Goal: Task Accomplishment & Management: Manage account settings

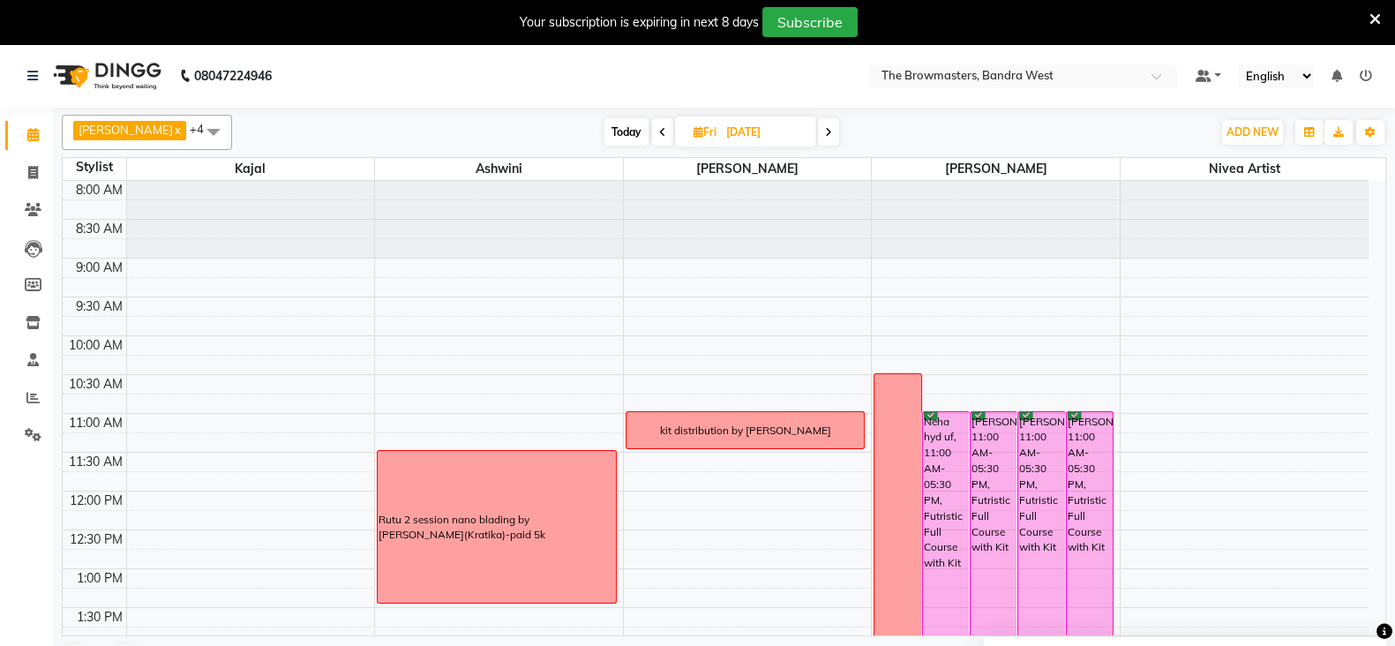
scroll to position [425, 0]
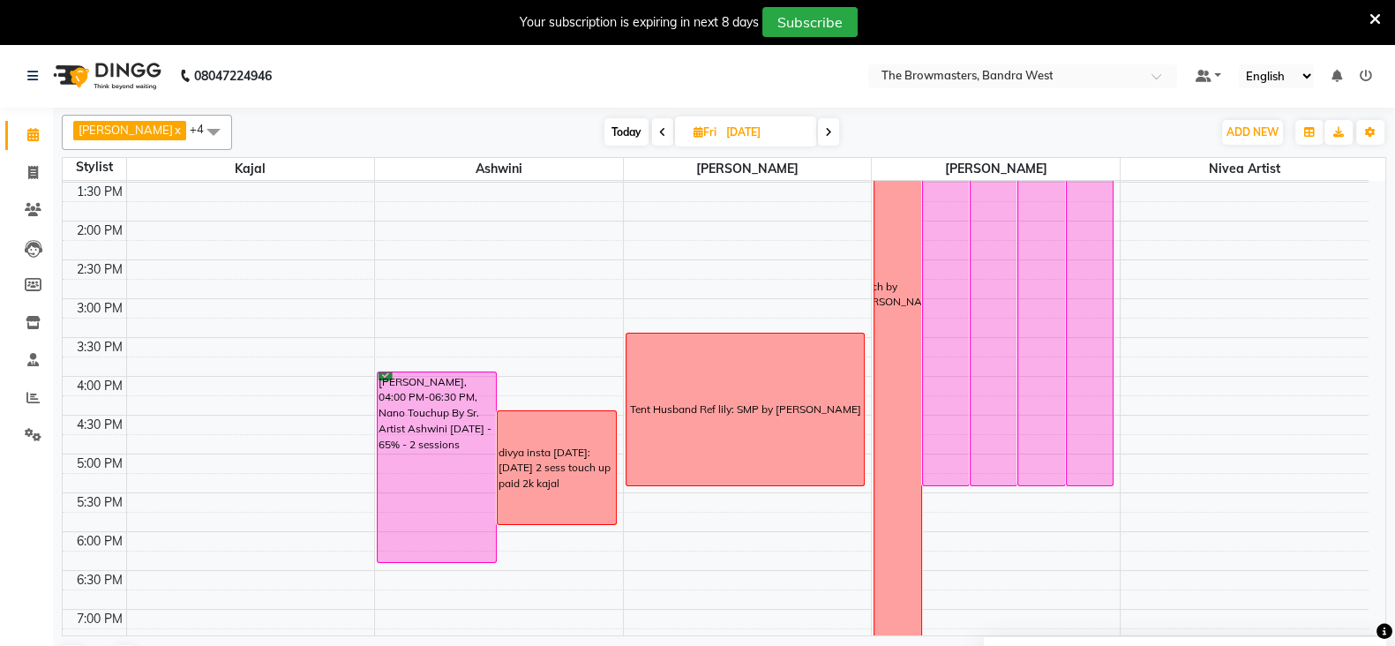
click at [697, 134] on icon at bounding box center [698, 131] width 10 height 11
select select "9"
select select "2025"
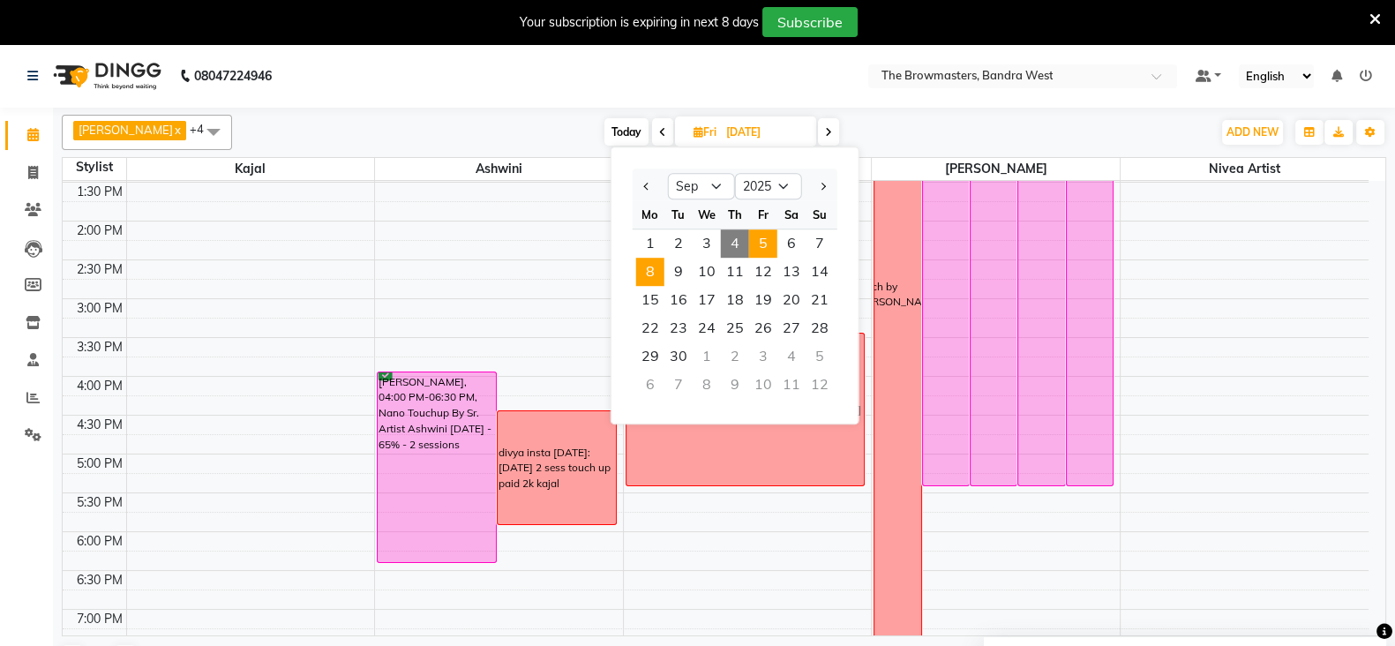
click at [649, 269] on span "8" at bounding box center [650, 272] width 28 height 28
type input "[DATE]"
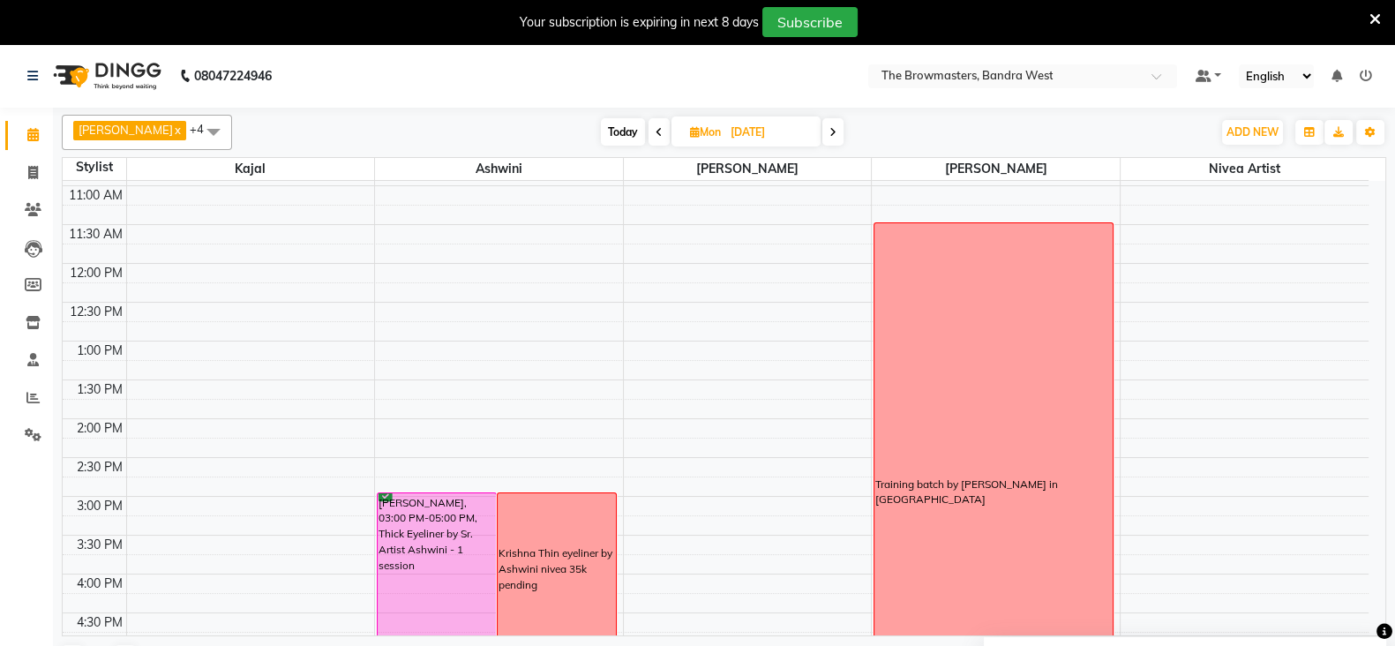
scroll to position [521, 0]
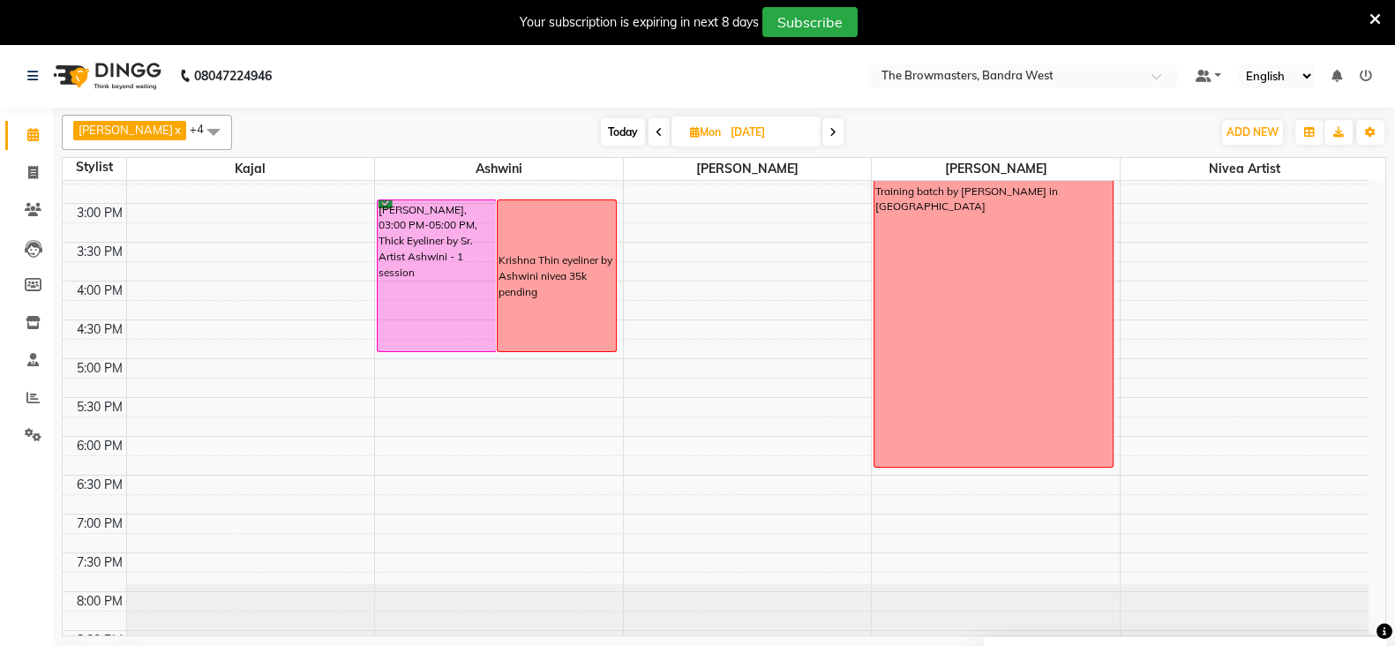
click at [700, 131] on icon at bounding box center [695, 131] width 10 height 11
select select "9"
select select "2025"
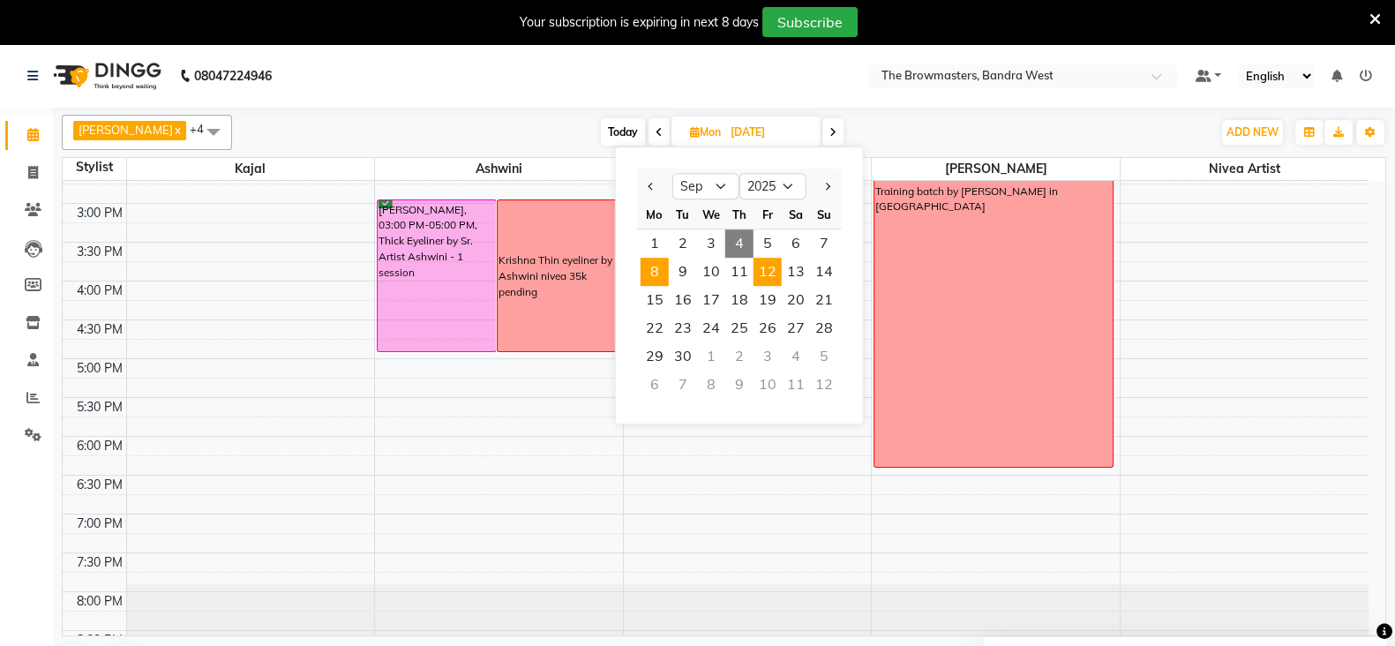
click at [775, 271] on span "12" at bounding box center [767, 272] width 28 height 28
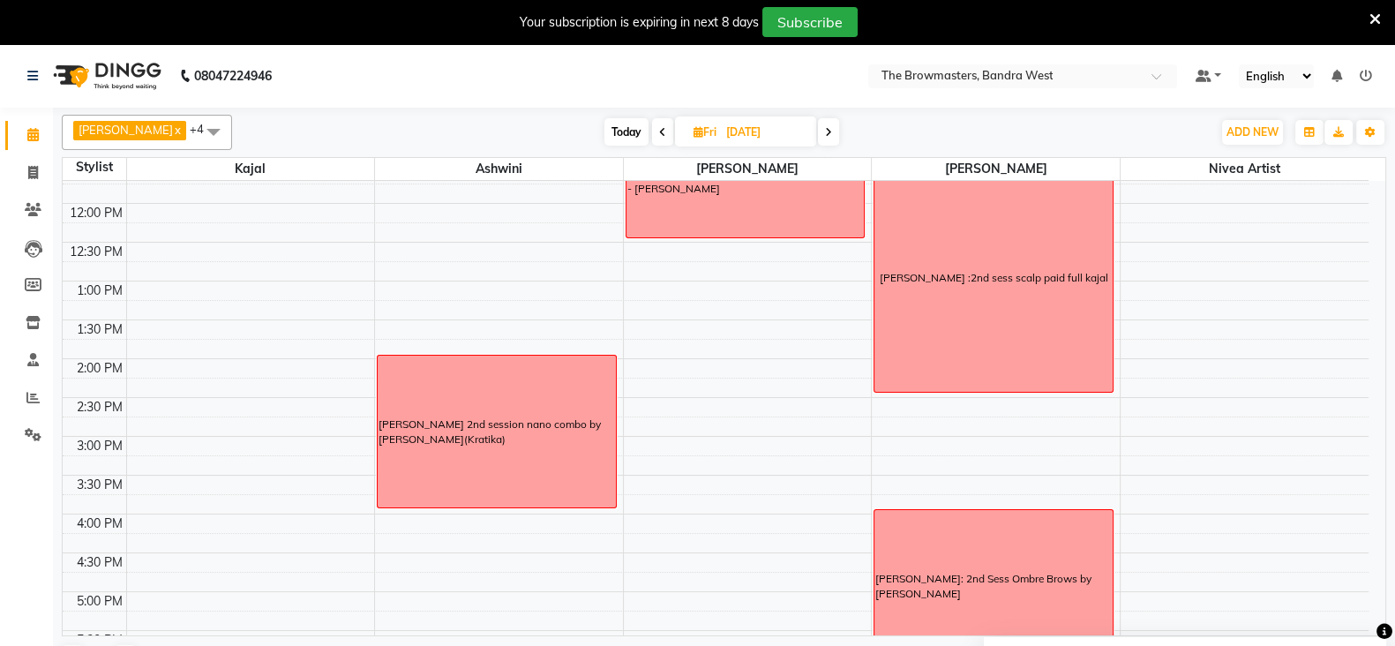
scroll to position [363, 0]
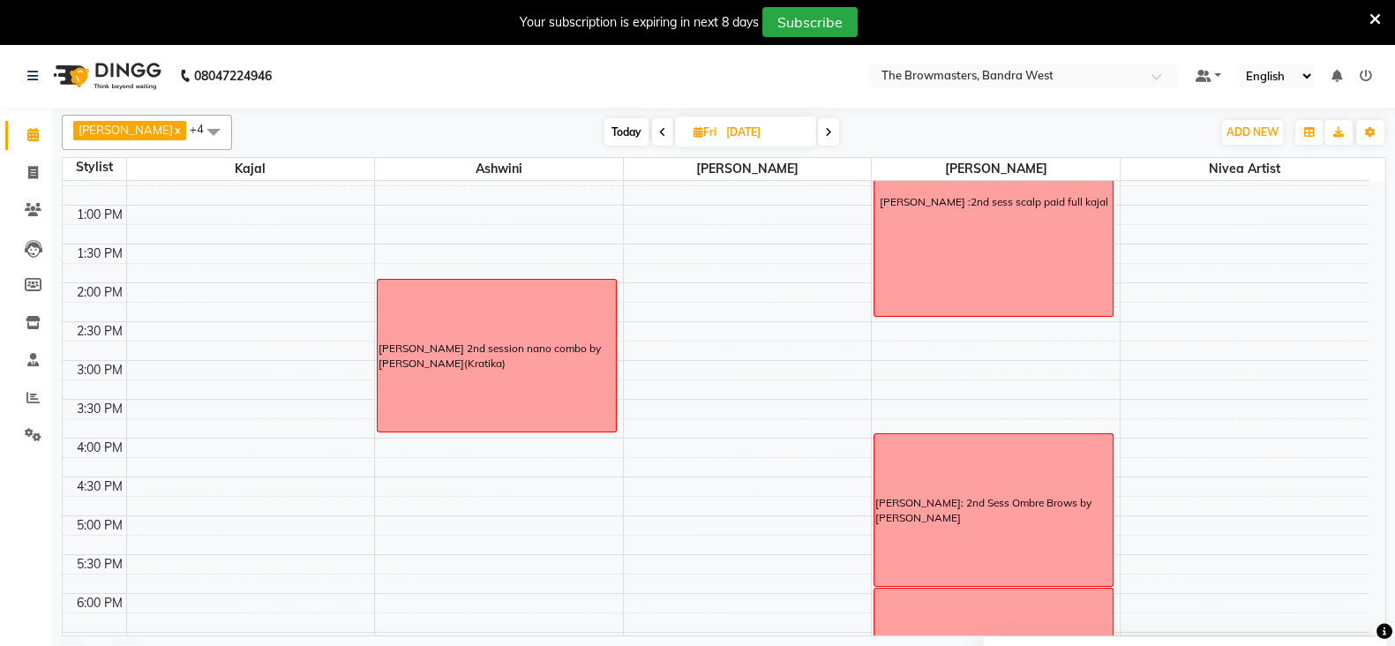
click at [829, 121] on span at bounding box center [828, 131] width 21 height 27
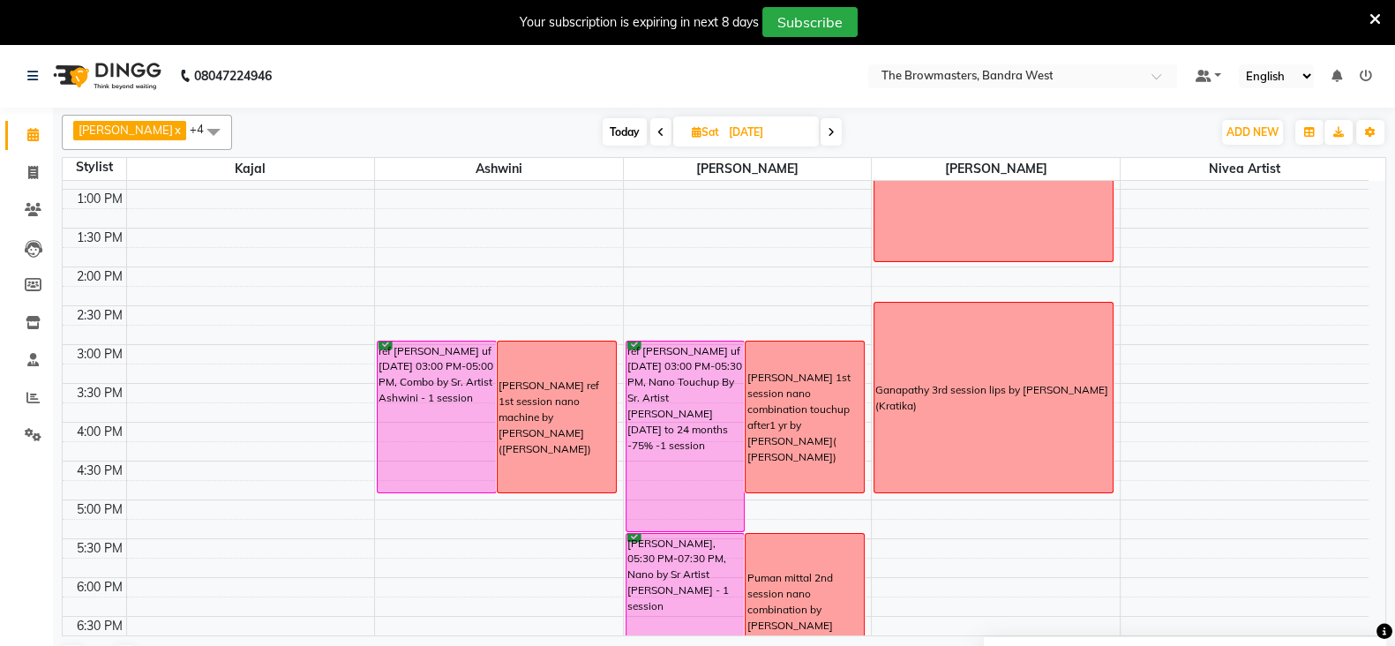
scroll to position [380, 0]
click at [835, 135] on icon at bounding box center [831, 132] width 7 height 11
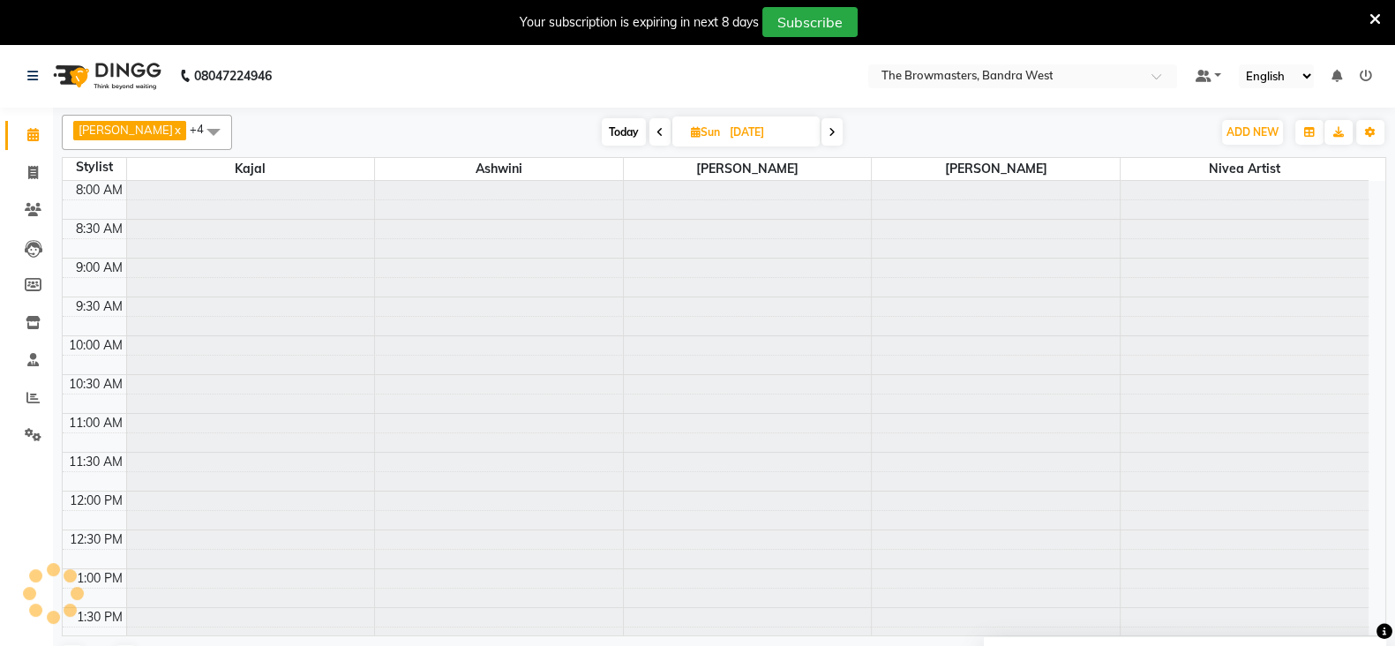
scroll to position [546, 0]
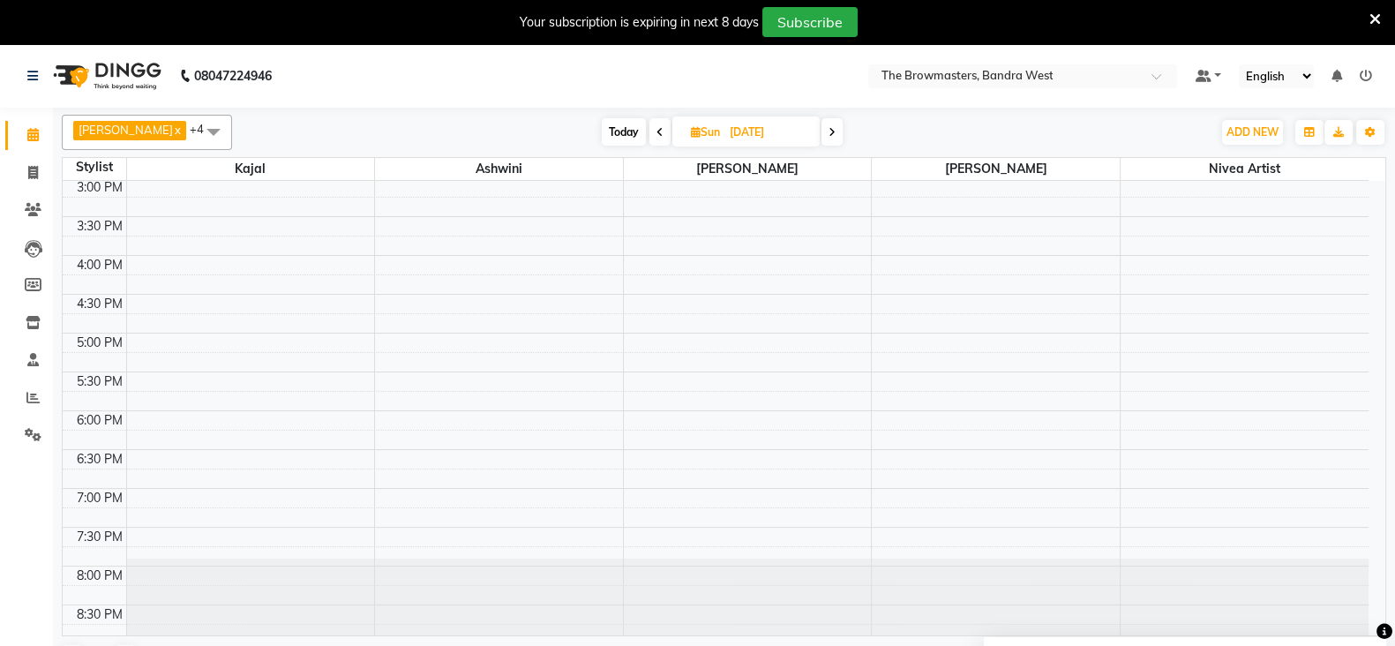
click at [835, 135] on icon at bounding box center [831, 132] width 7 height 11
click at [835, 135] on icon at bounding box center [832, 132] width 7 height 11
type input "[DATE]"
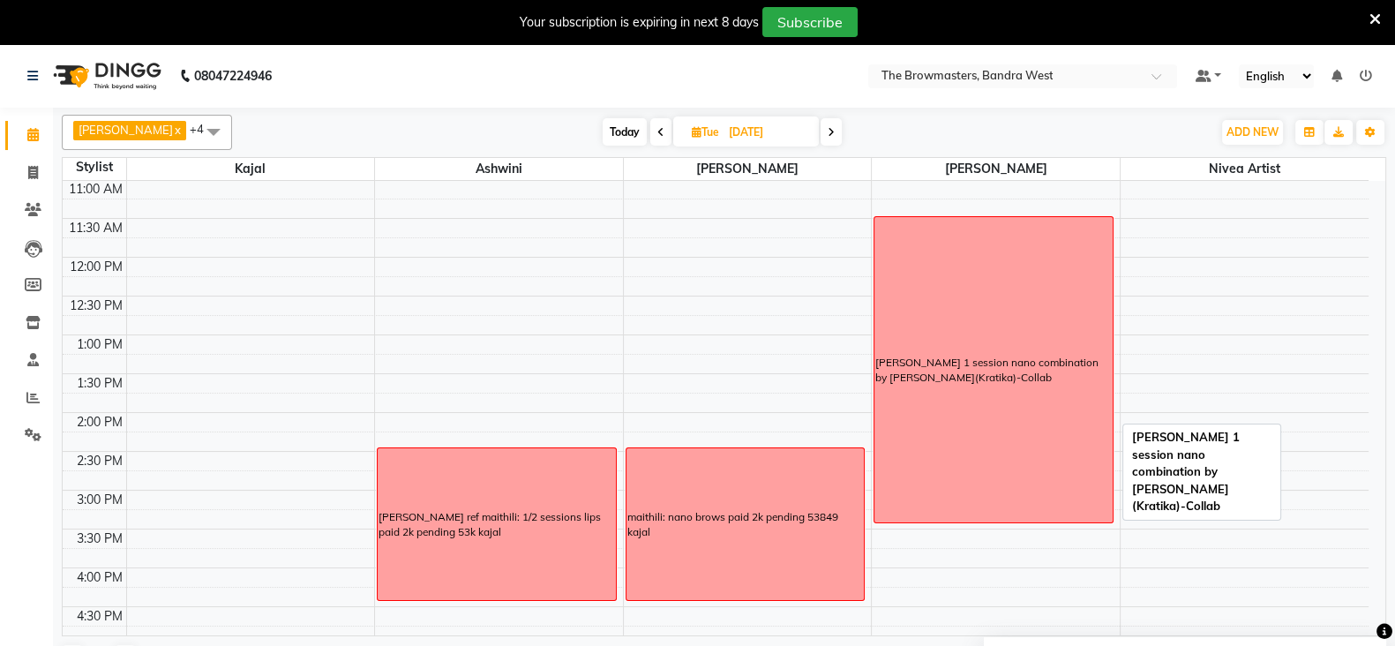
scroll to position [273, 0]
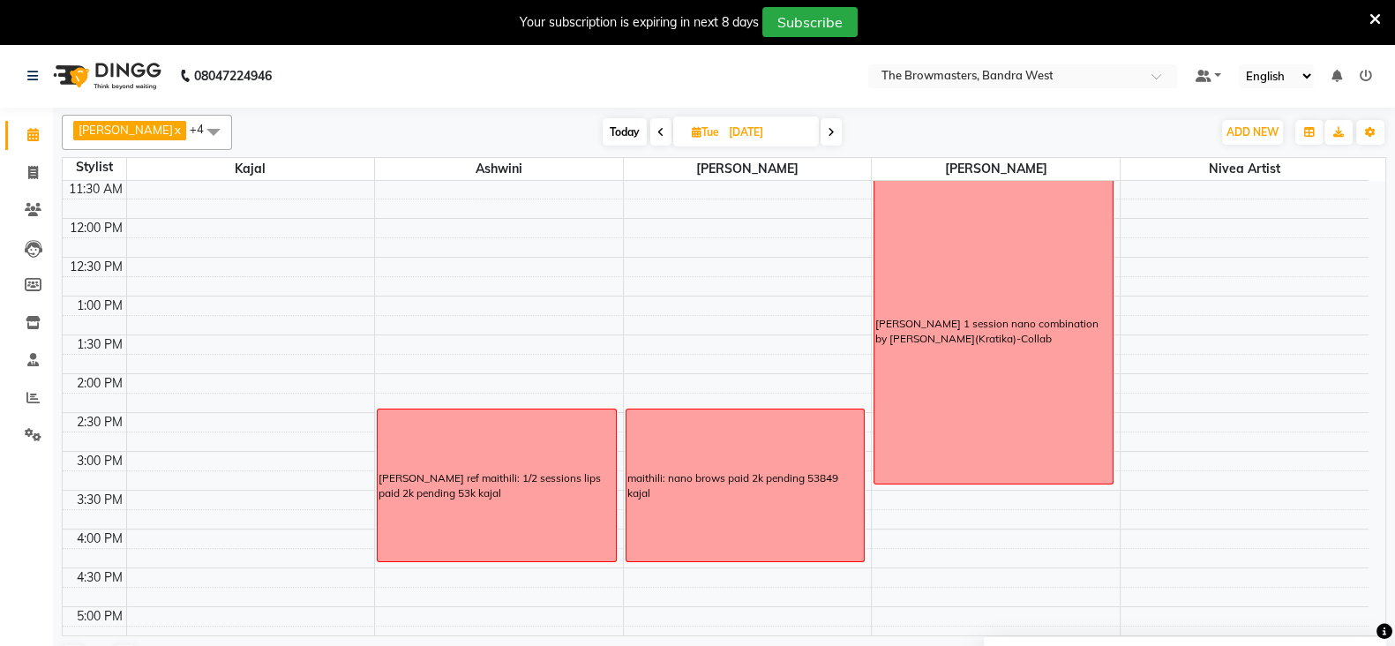
click at [697, 133] on icon at bounding box center [697, 131] width 10 height 11
select select "9"
select select "2025"
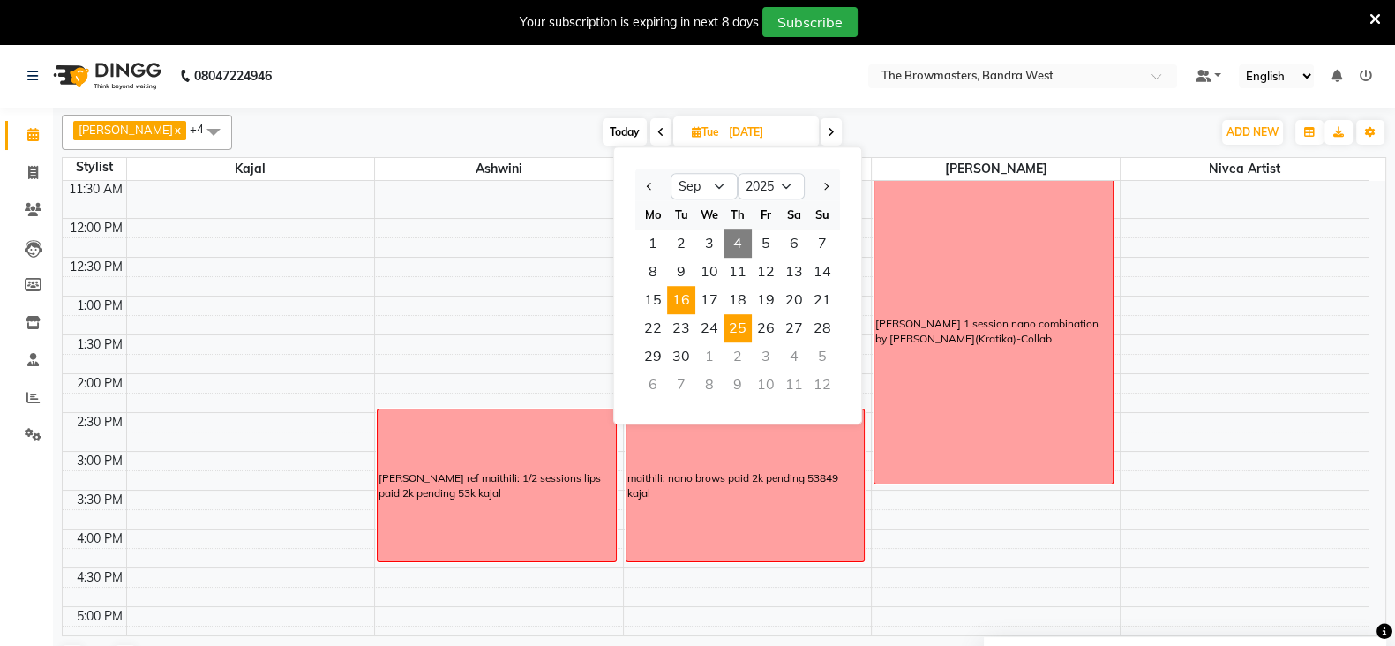
click at [734, 319] on span "25" at bounding box center [737, 328] width 28 height 28
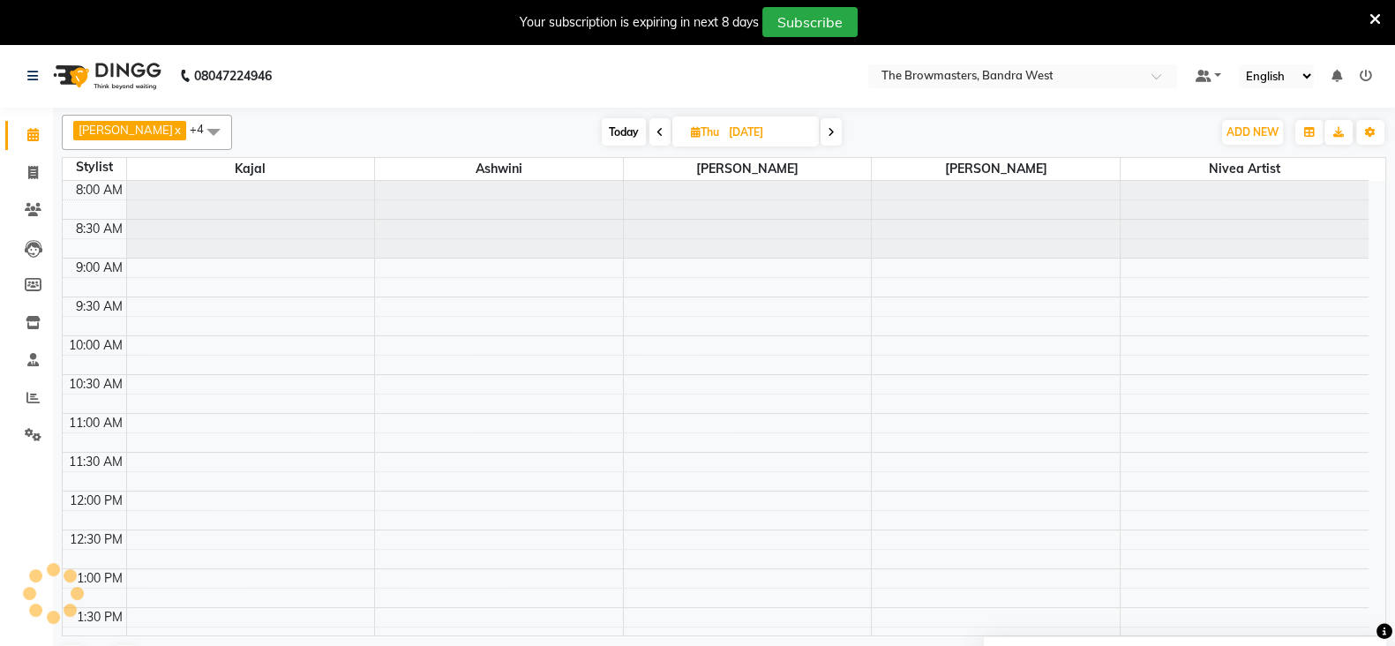
scroll to position [546, 0]
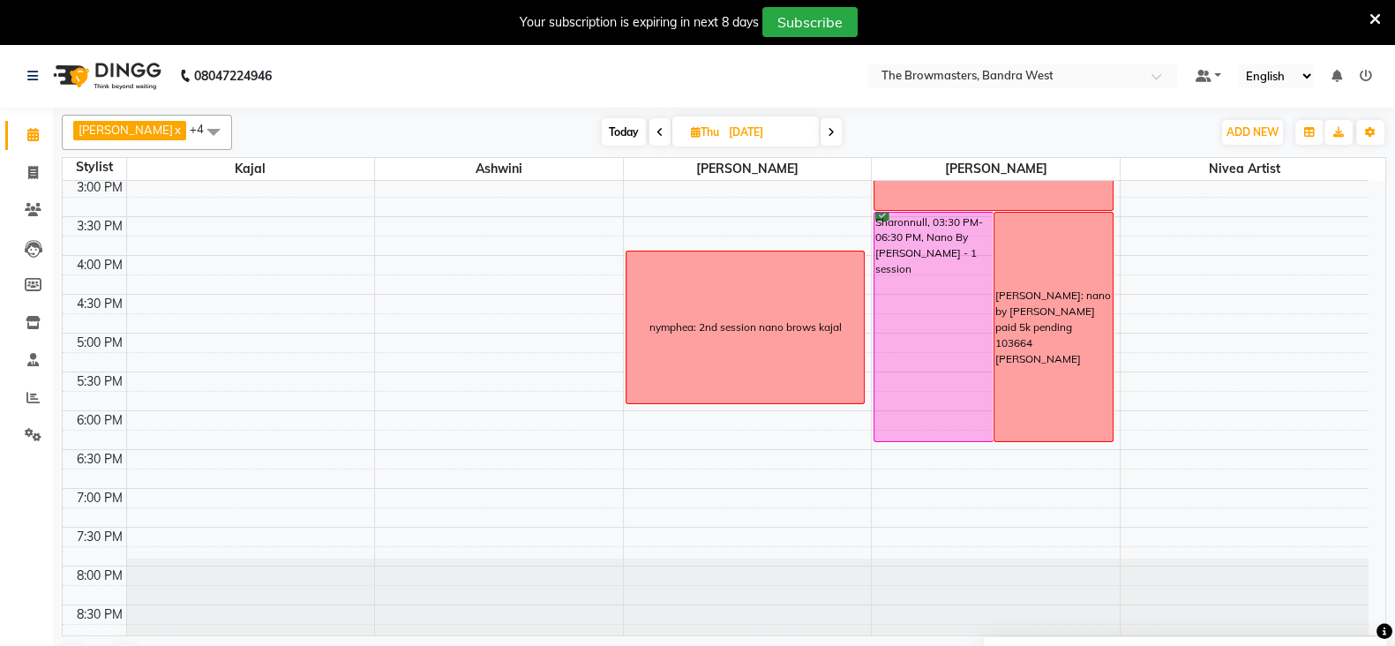
click at [835, 124] on span at bounding box center [830, 131] width 21 height 27
type input "[DATE]"
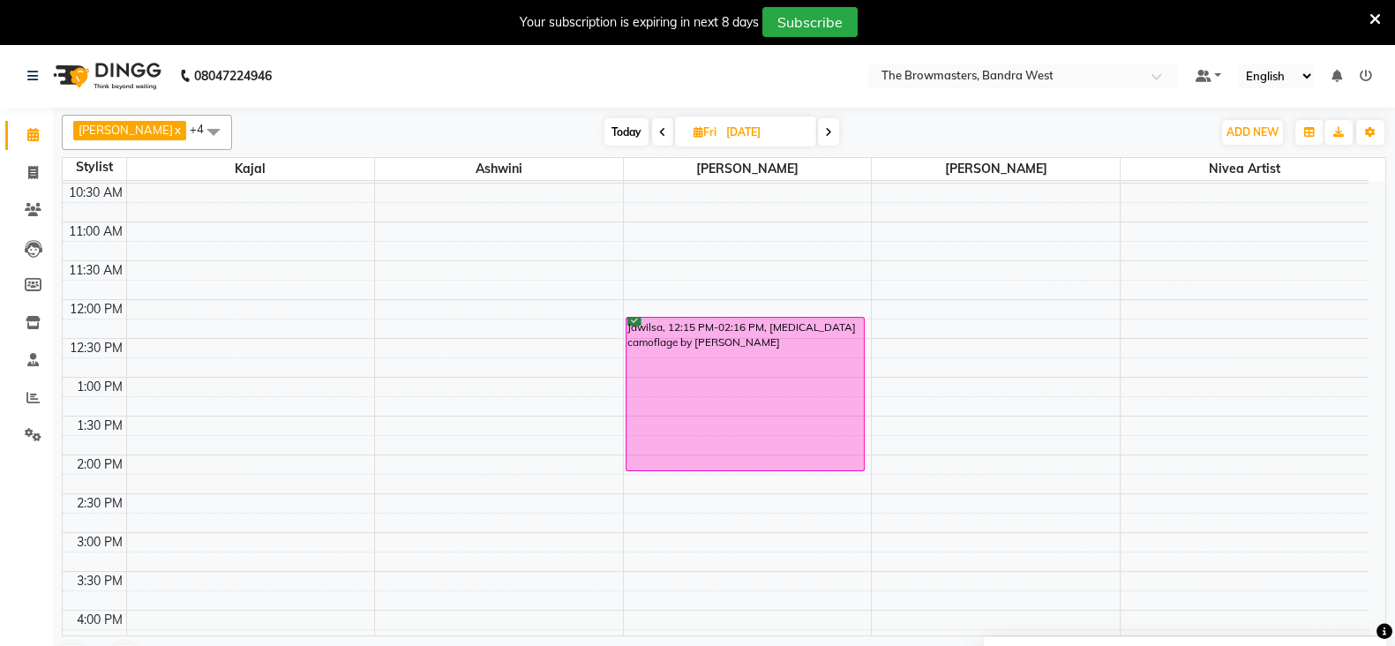
scroll to position [180, 0]
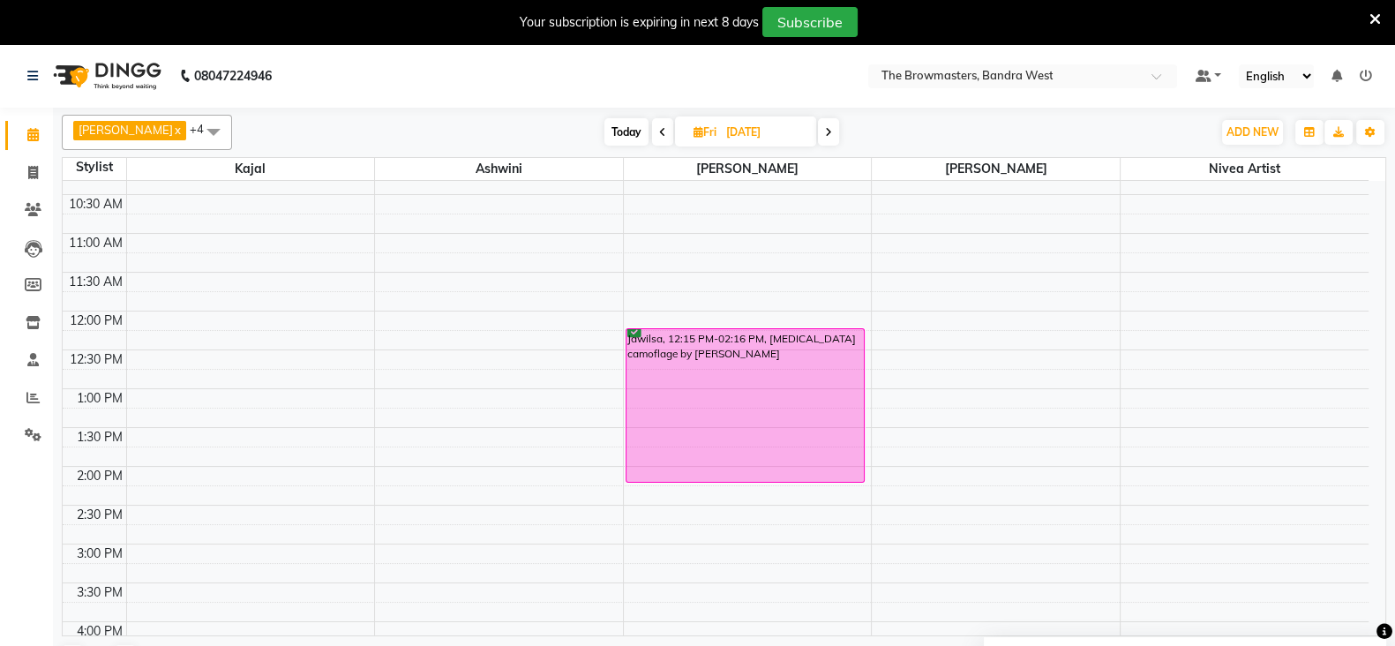
click at [703, 128] on icon at bounding box center [698, 131] width 10 height 11
select select "9"
select select "2025"
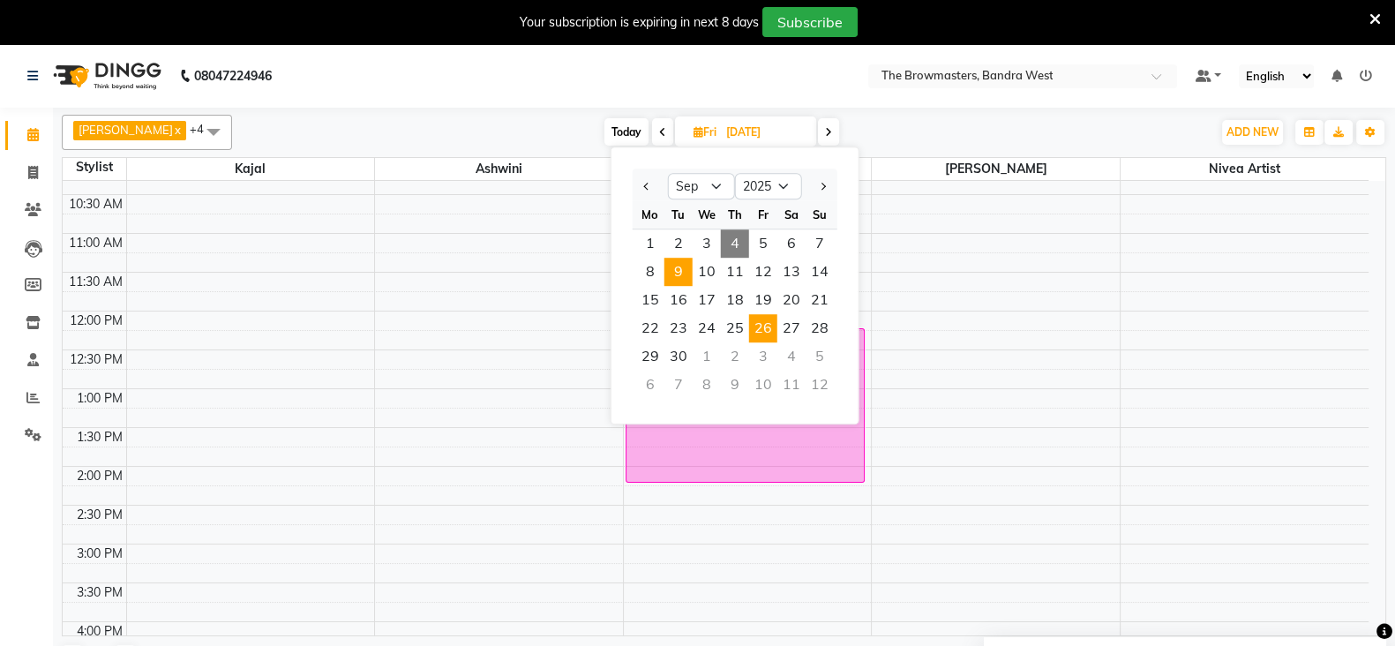
click at [684, 266] on span "9" at bounding box center [678, 272] width 28 height 28
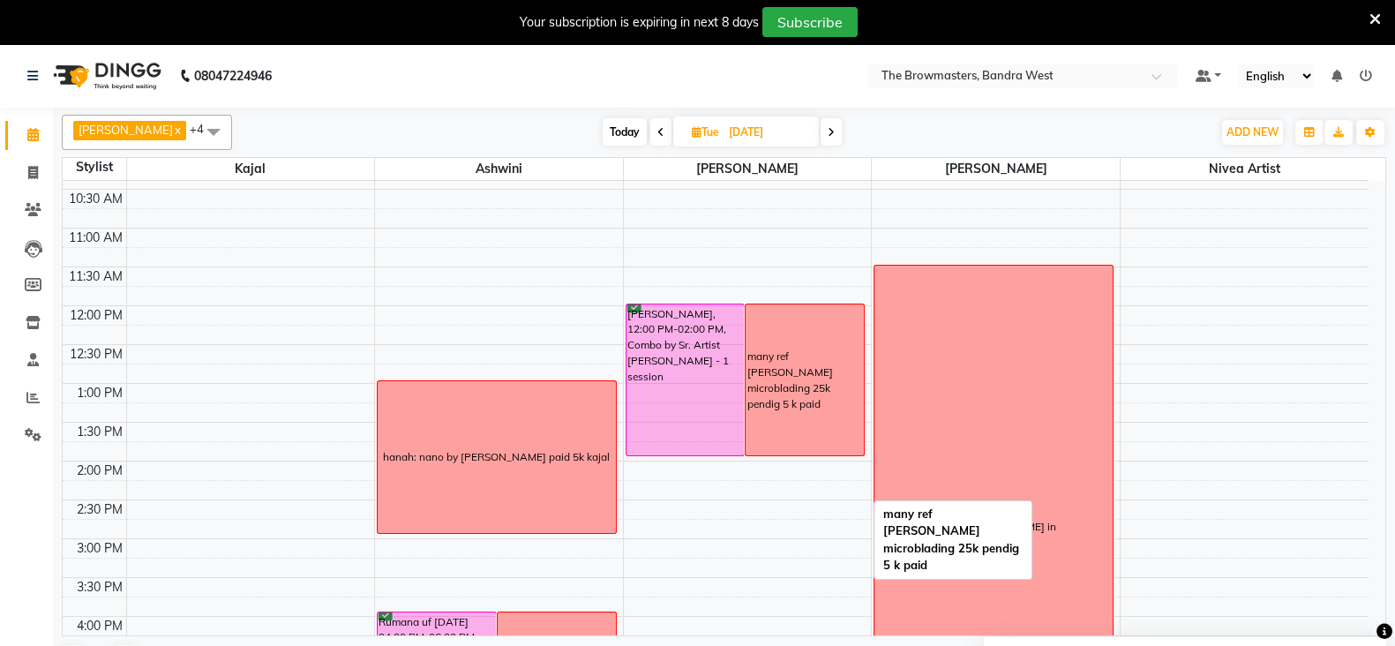
scroll to position [321, 0]
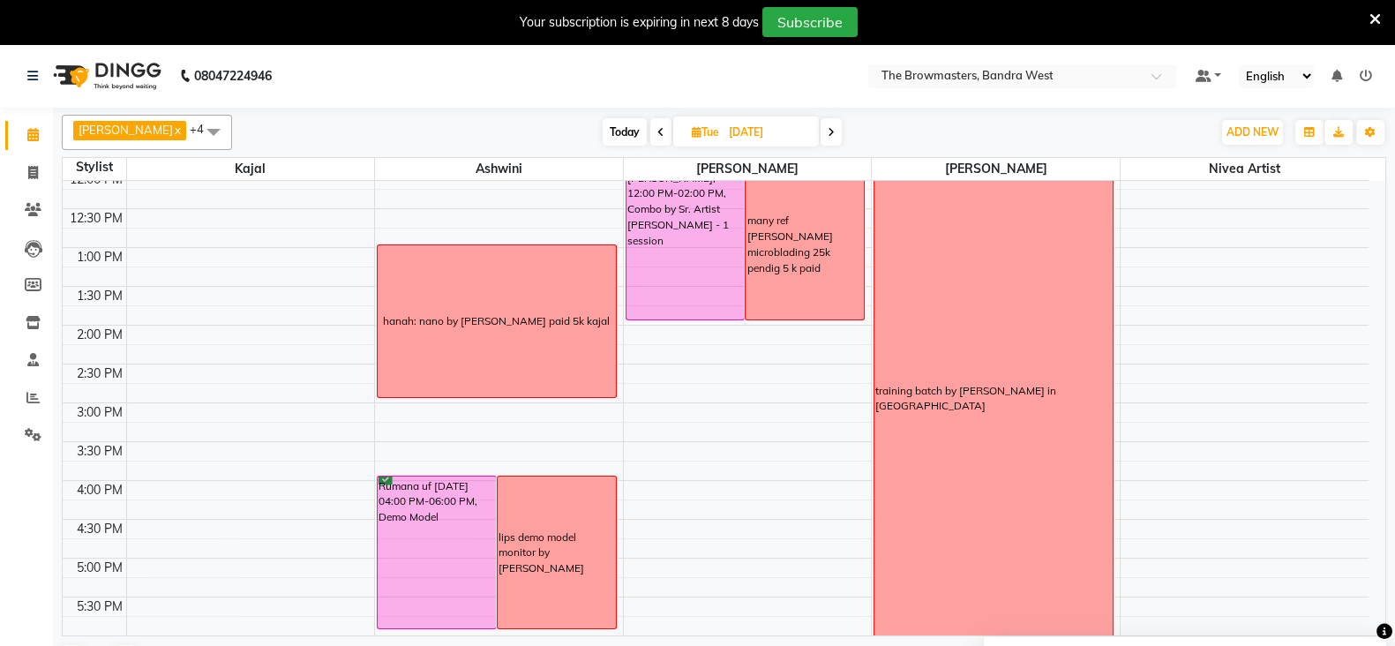
click at [835, 130] on icon at bounding box center [831, 132] width 7 height 11
type input "[DATE]"
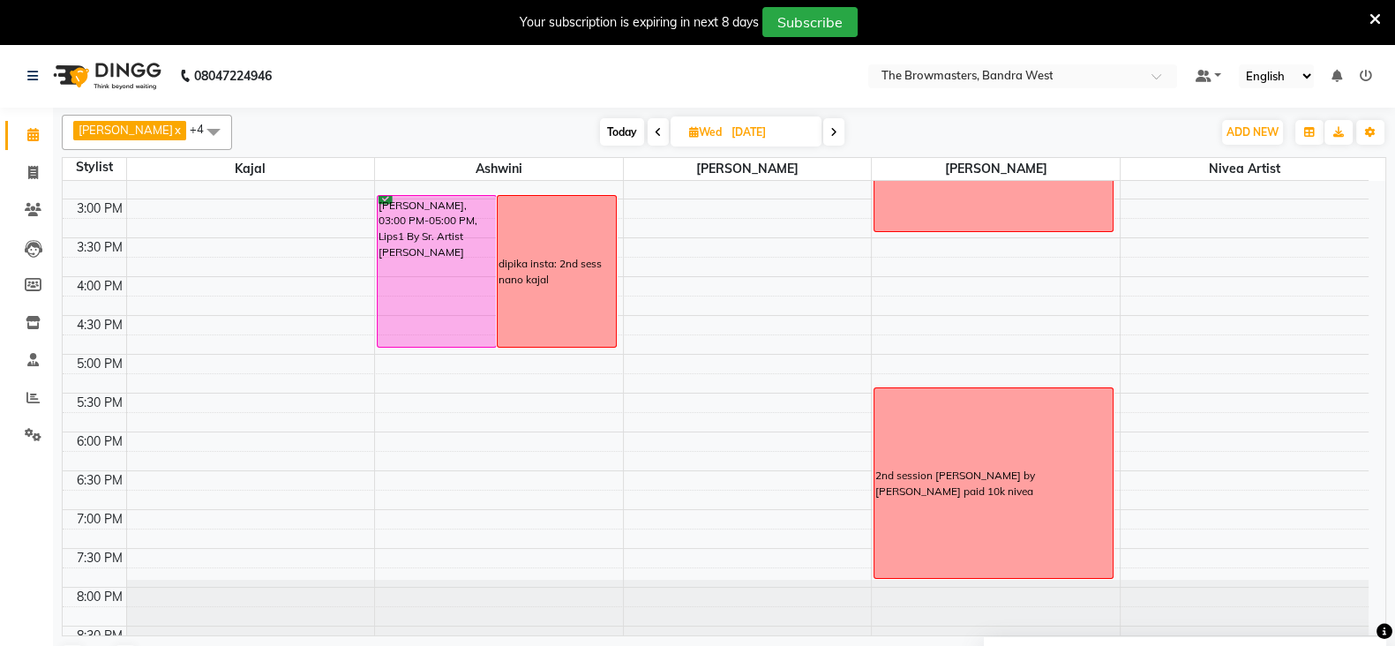
scroll to position [526, 0]
click at [31, 206] on icon at bounding box center [33, 209] width 17 height 13
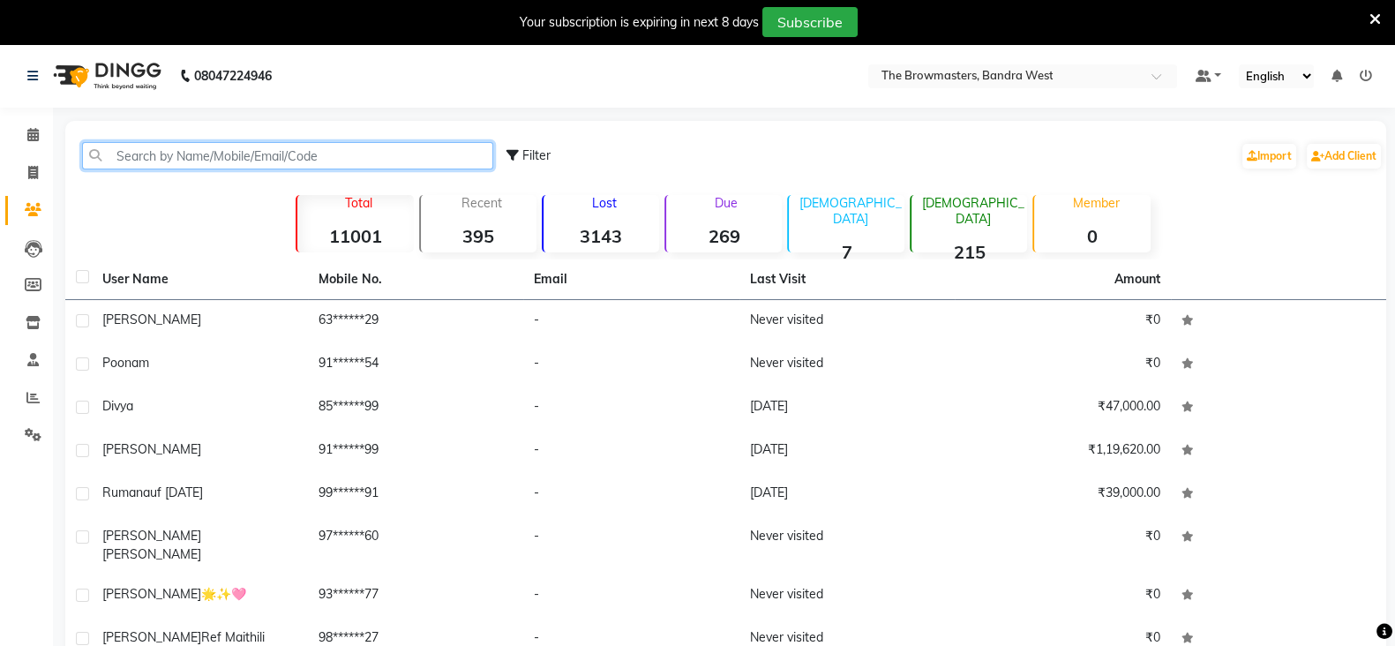
click at [162, 156] on input "text" at bounding box center [287, 155] width 411 height 27
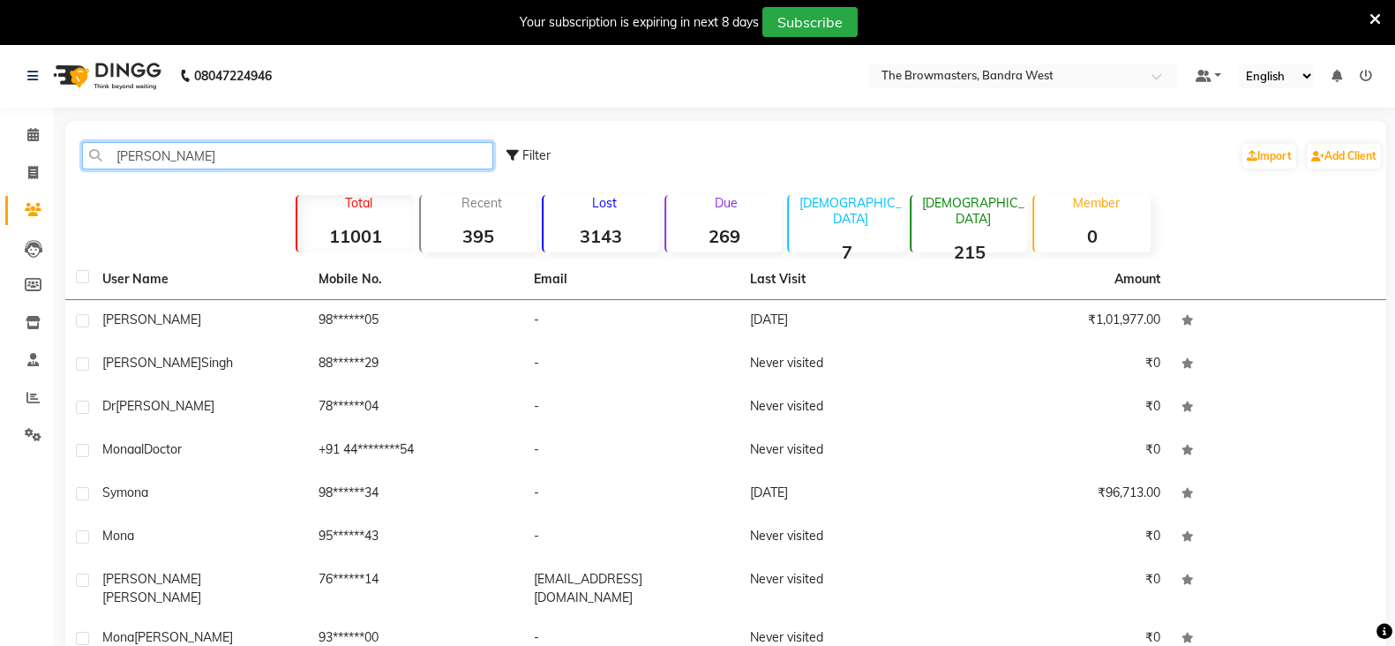
type input "[PERSON_NAME]"
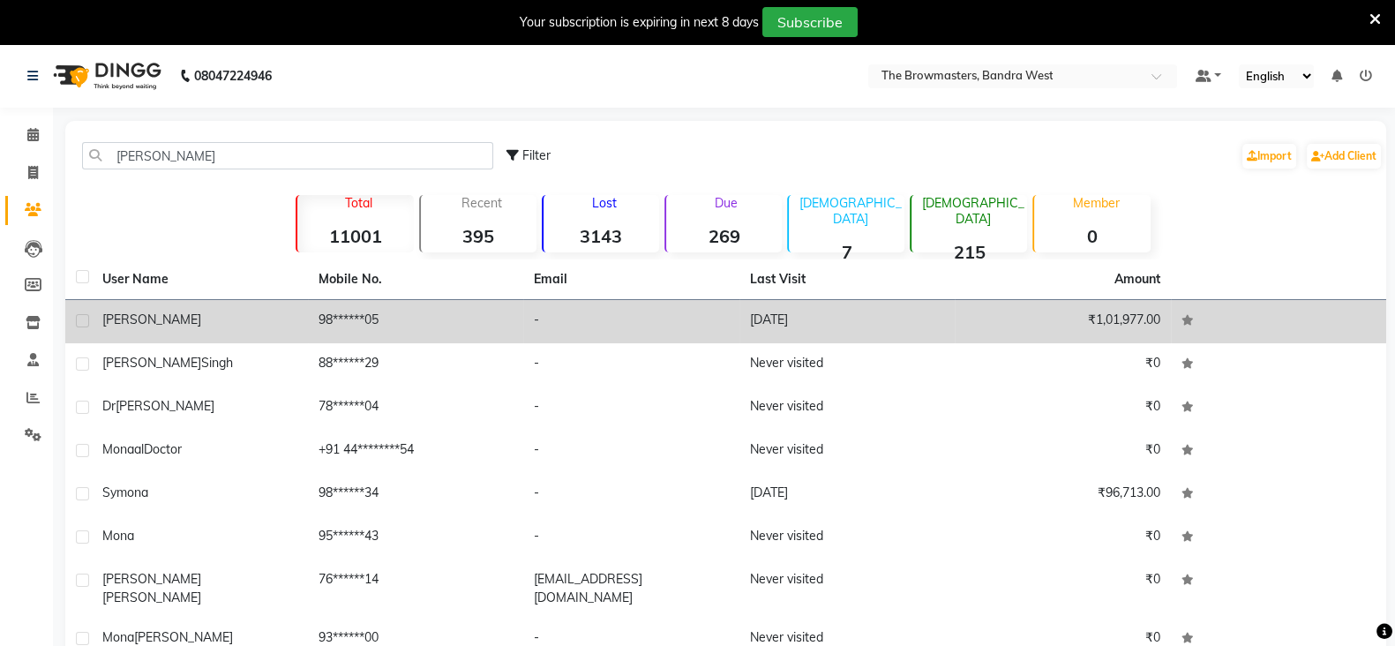
click at [114, 320] on span "[PERSON_NAME]" at bounding box center [151, 319] width 99 height 16
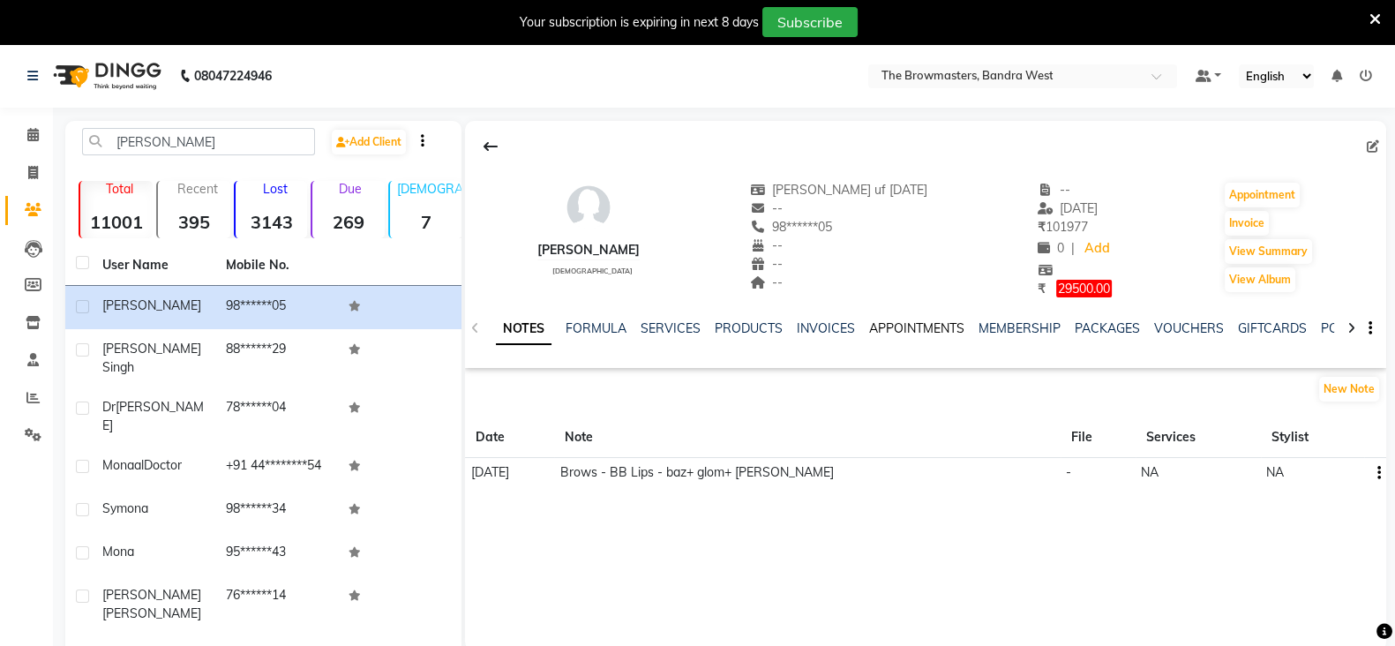
scroll to position [0, 273]
click at [1115, 326] on link "FORMS" at bounding box center [1129, 328] width 44 height 16
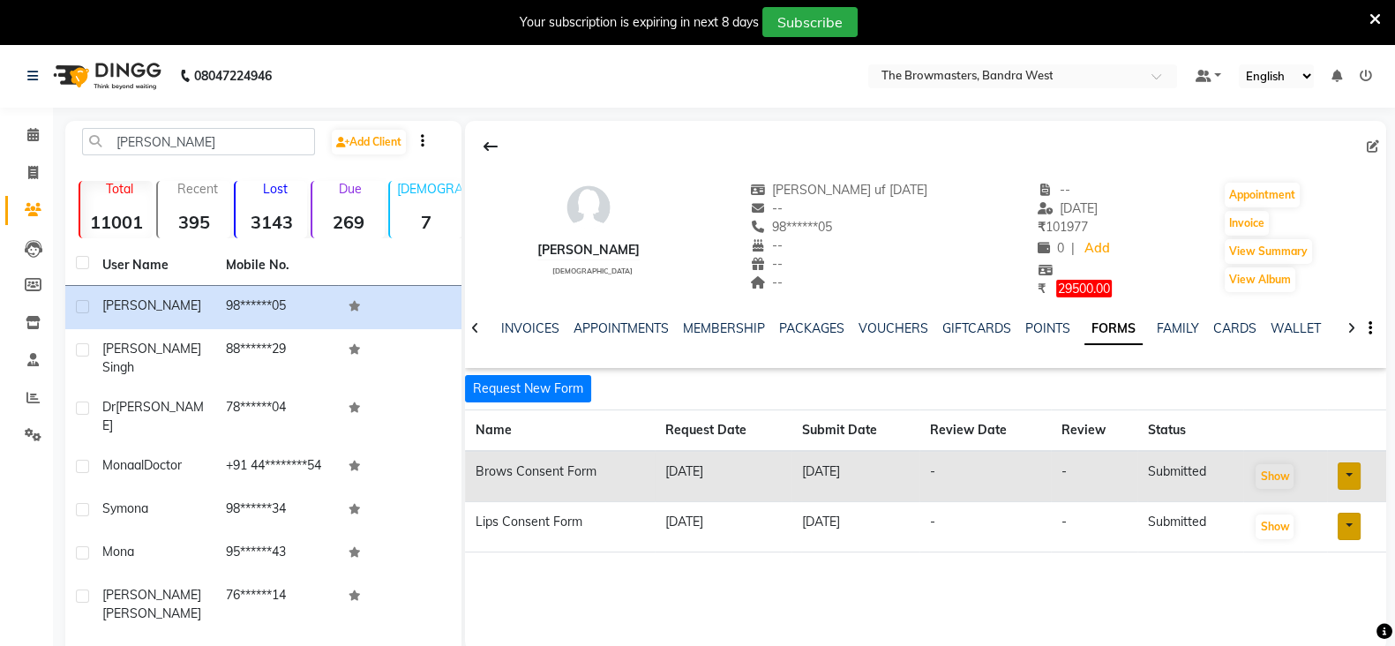
scroll to position [0, 124]
click at [568, 382] on button "Request New Form" at bounding box center [528, 388] width 126 height 27
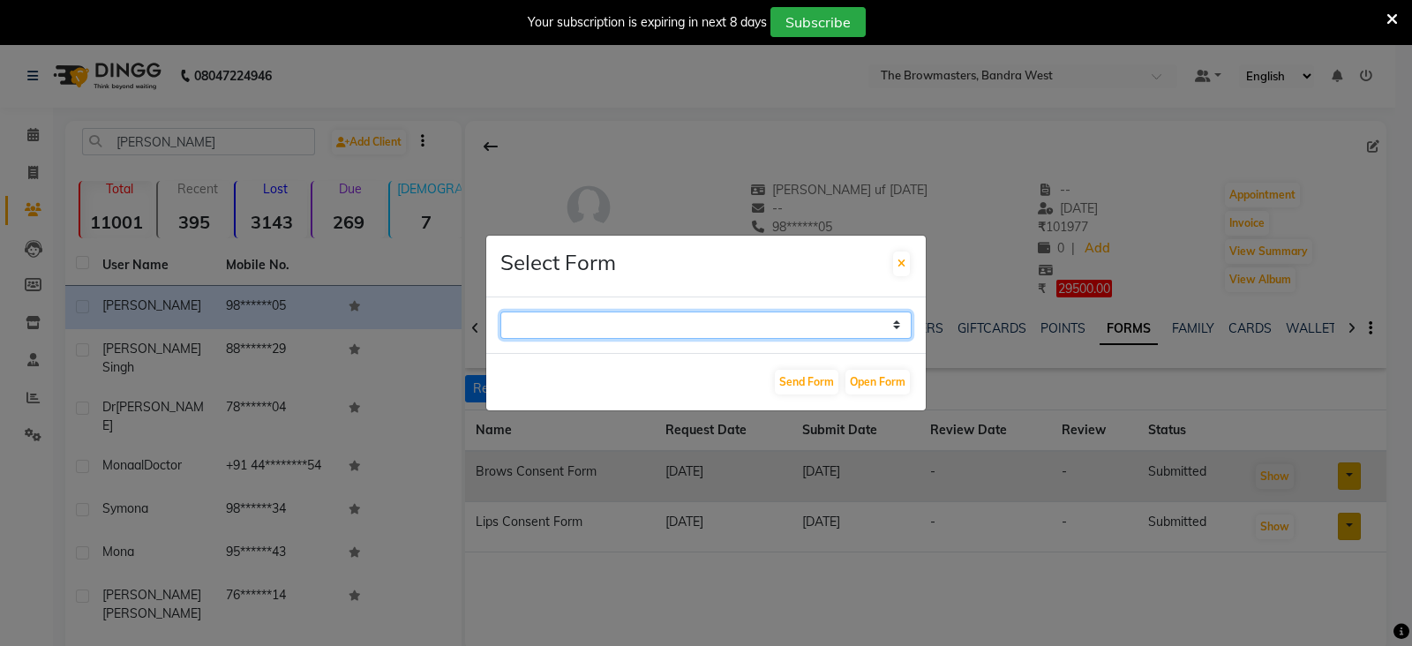
click at [672, 326] on select "Paramedical Consent Form Lips Consent Form Eyeliner Consent Form Brows Consent …" at bounding box center [705, 324] width 411 height 27
click at [500, 311] on select "Paramedical Consent Form Lips Consent Form Eyeliner Consent Form Brows Consent …" at bounding box center [705, 324] width 411 height 27
click at [758, 318] on select "Paramedical Consent Form Lips Consent Form Eyeliner Consent Form Brows Consent …" at bounding box center [705, 324] width 411 height 27
select select "207"
click at [500, 311] on select "Paramedical Consent Form Lips Consent Form Eyeliner Consent Form Brows Consent …" at bounding box center [705, 324] width 411 height 27
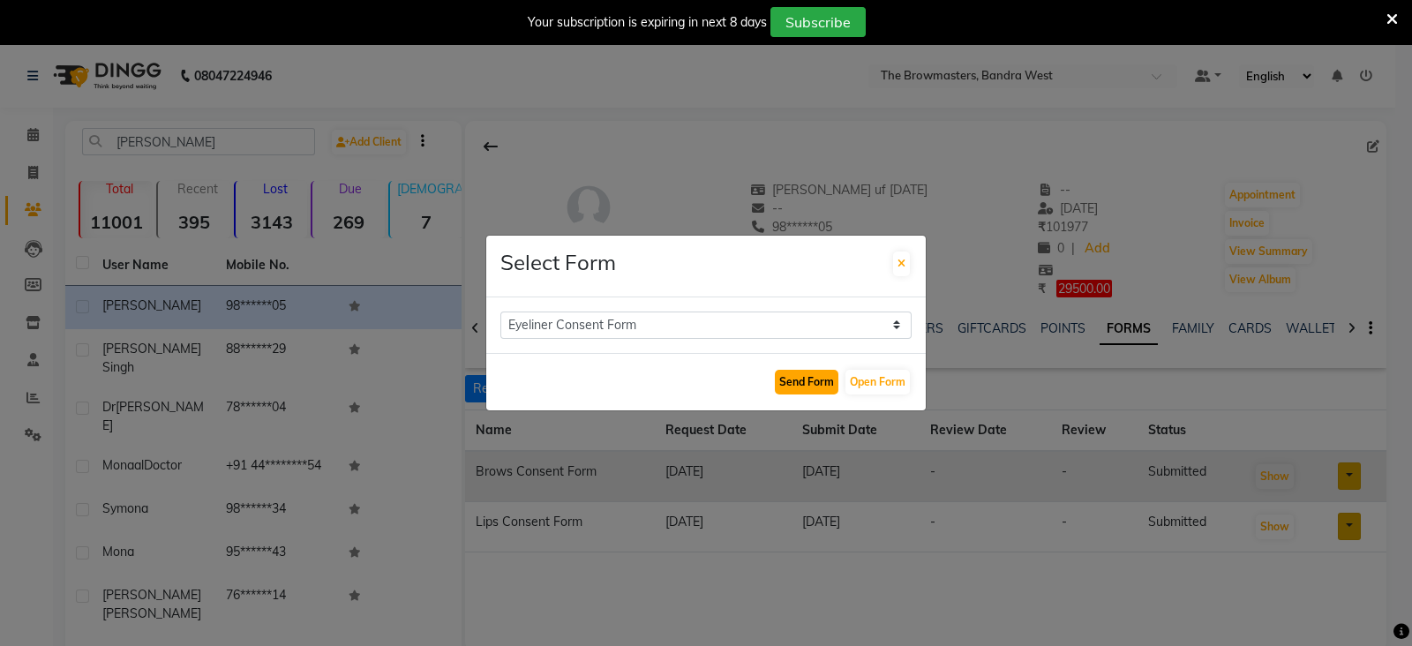
click at [813, 376] on button "Send Form" at bounding box center [807, 382] width 64 height 25
select select
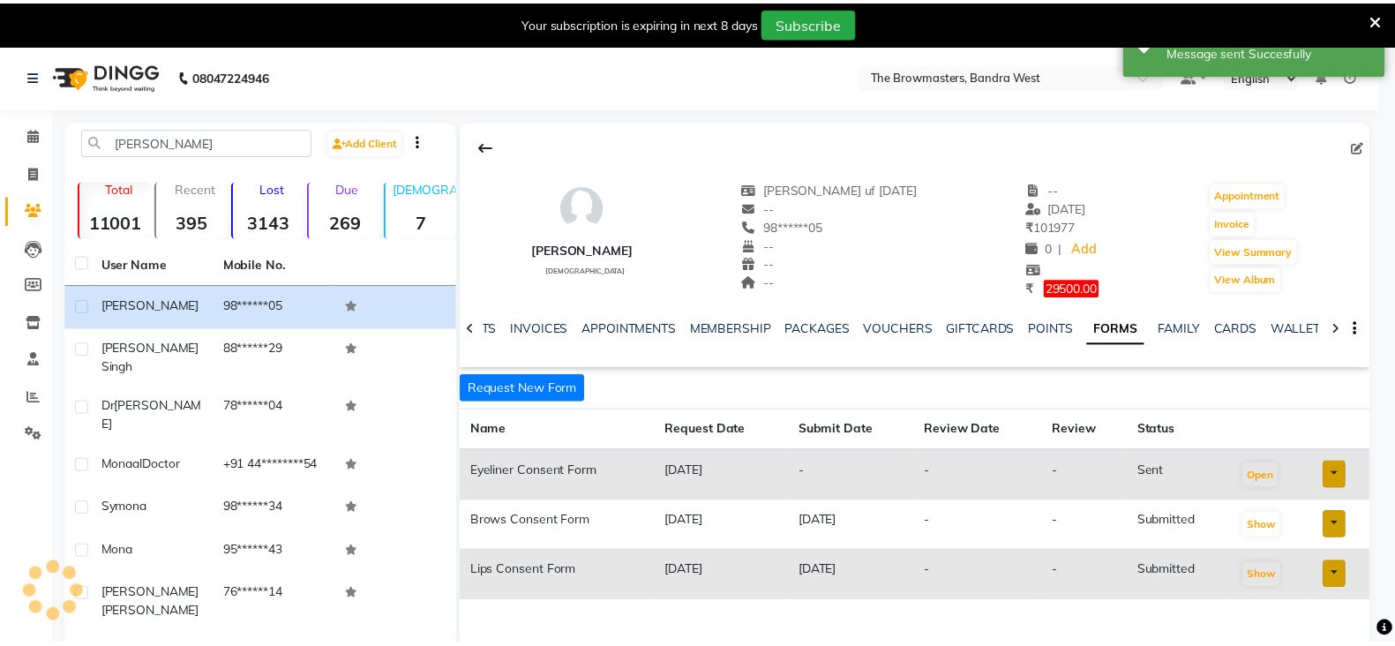
scroll to position [0, 112]
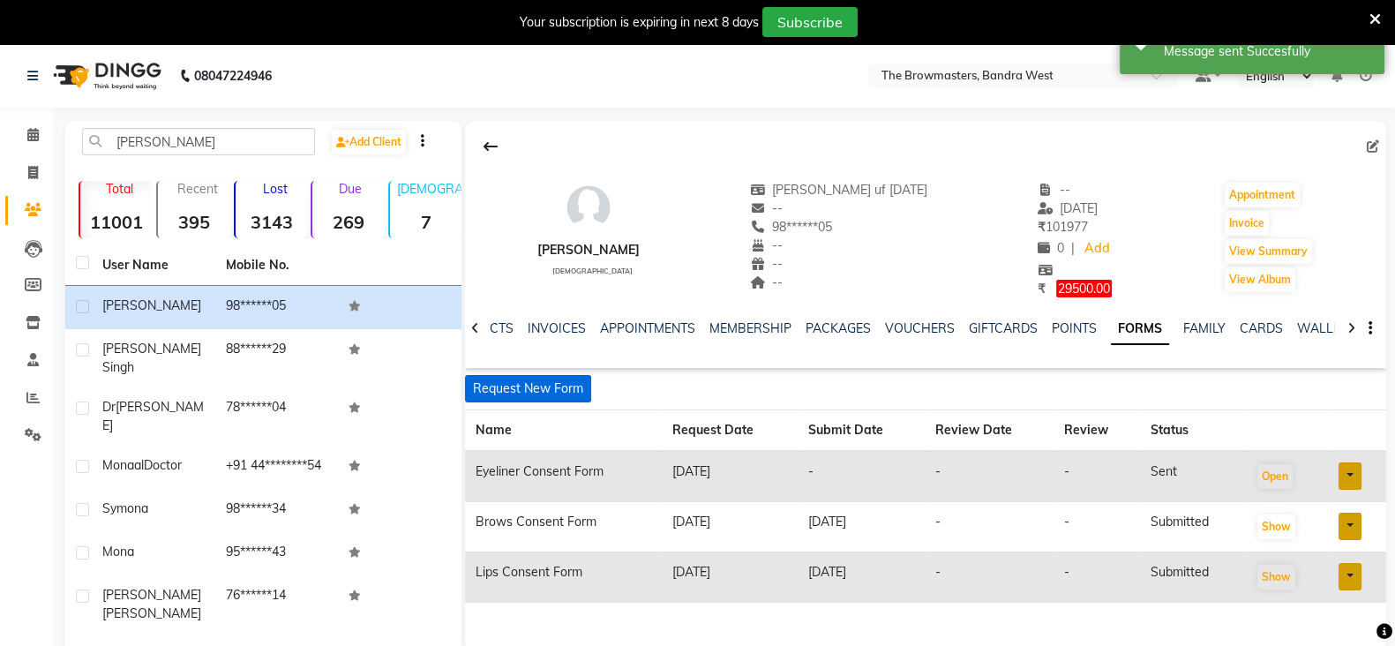
click at [545, 390] on button "Request New Form" at bounding box center [528, 388] width 126 height 27
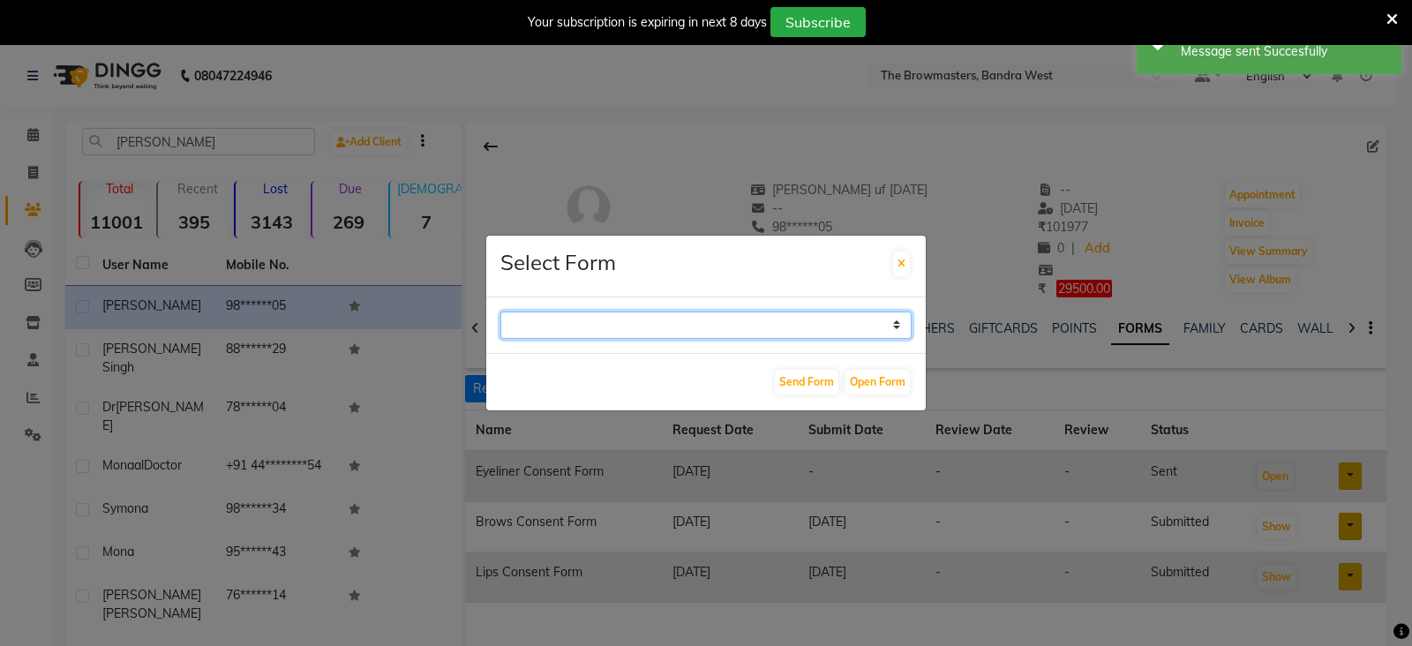
click at [582, 320] on select "Paramedical Consent Form Lips Consent Form Eyeliner Consent Form Brows Consent …" at bounding box center [705, 324] width 411 height 27
select select "208"
click at [500, 311] on select "Paramedical Consent Form Lips Consent Form Eyeliner Consent Form Brows Consent …" at bounding box center [705, 324] width 411 height 27
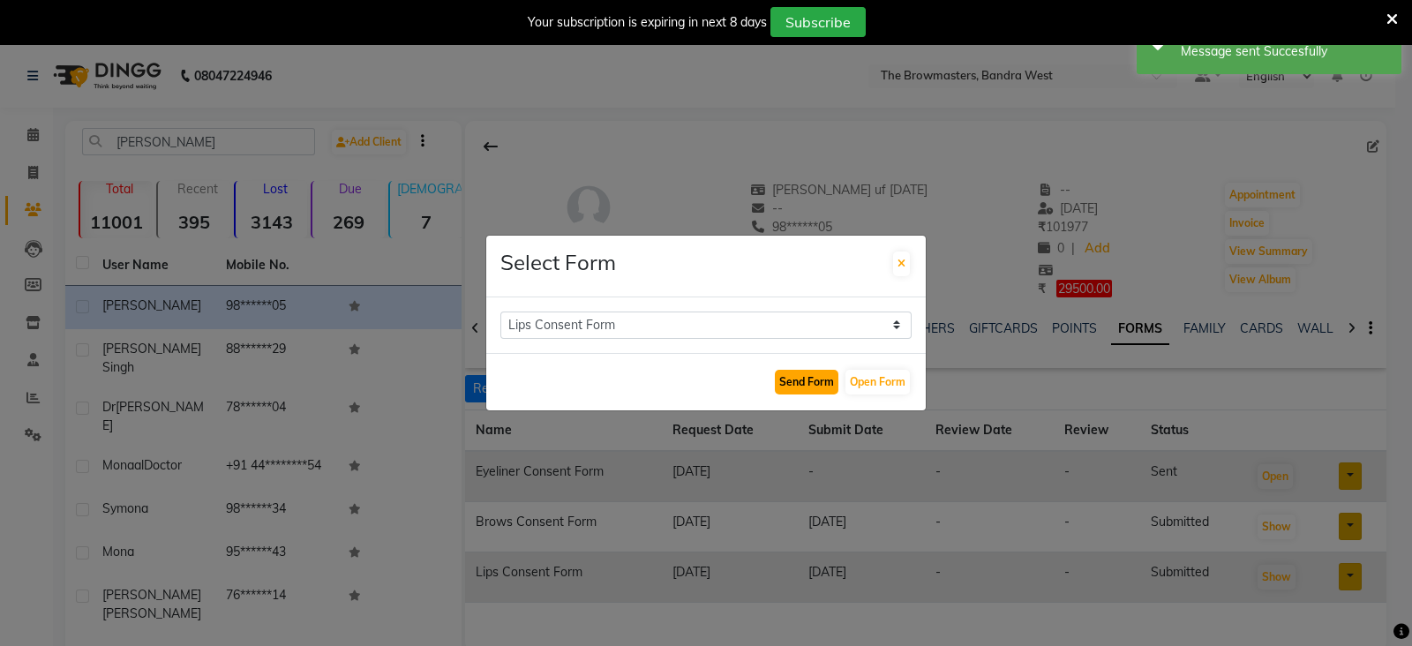
click at [814, 381] on button "Send Form" at bounding box center [807, 382] width 64 height 25
select select
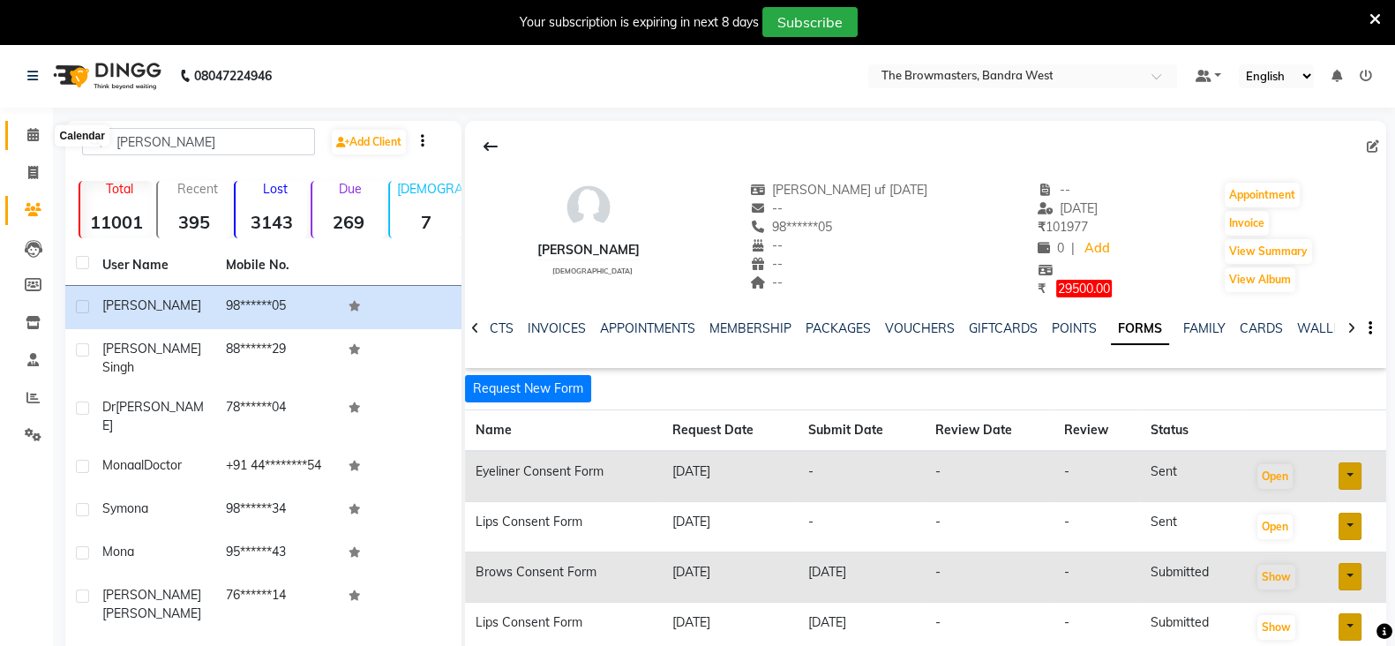
click at [29, 134] on icon at bounding box center [32, 134] width 11 height 13
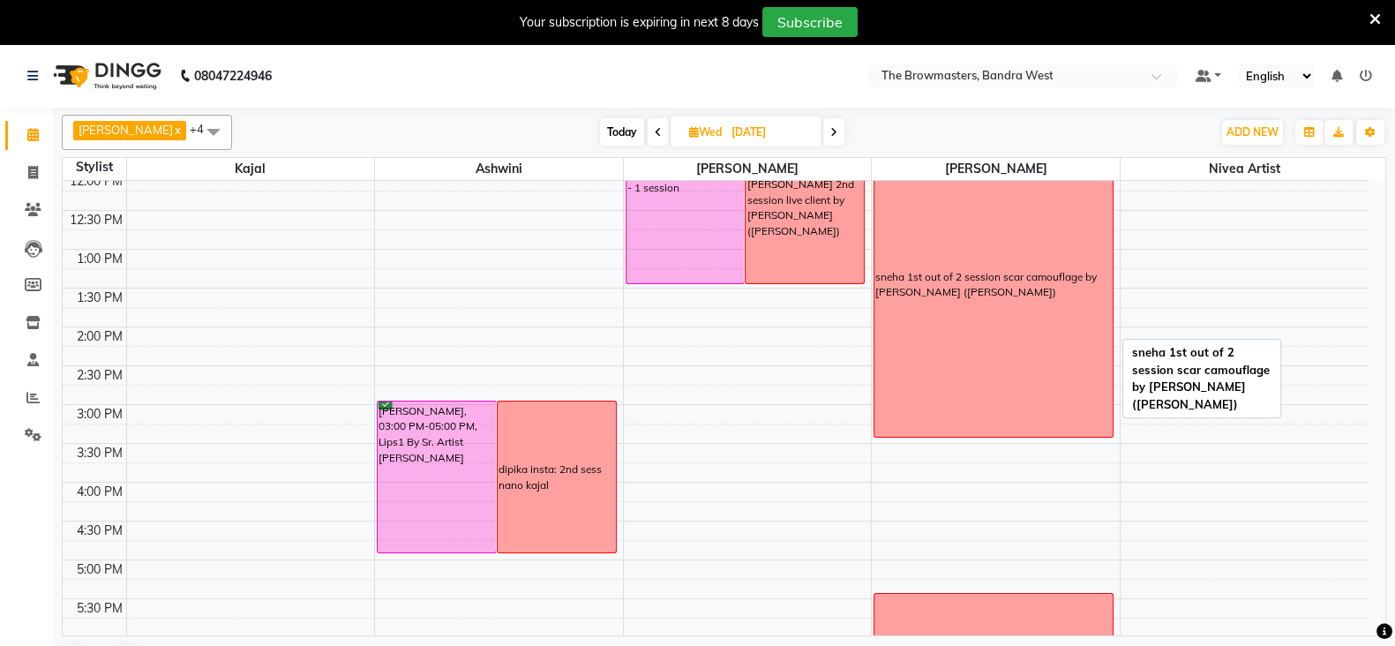
scroll to position [337, 0]
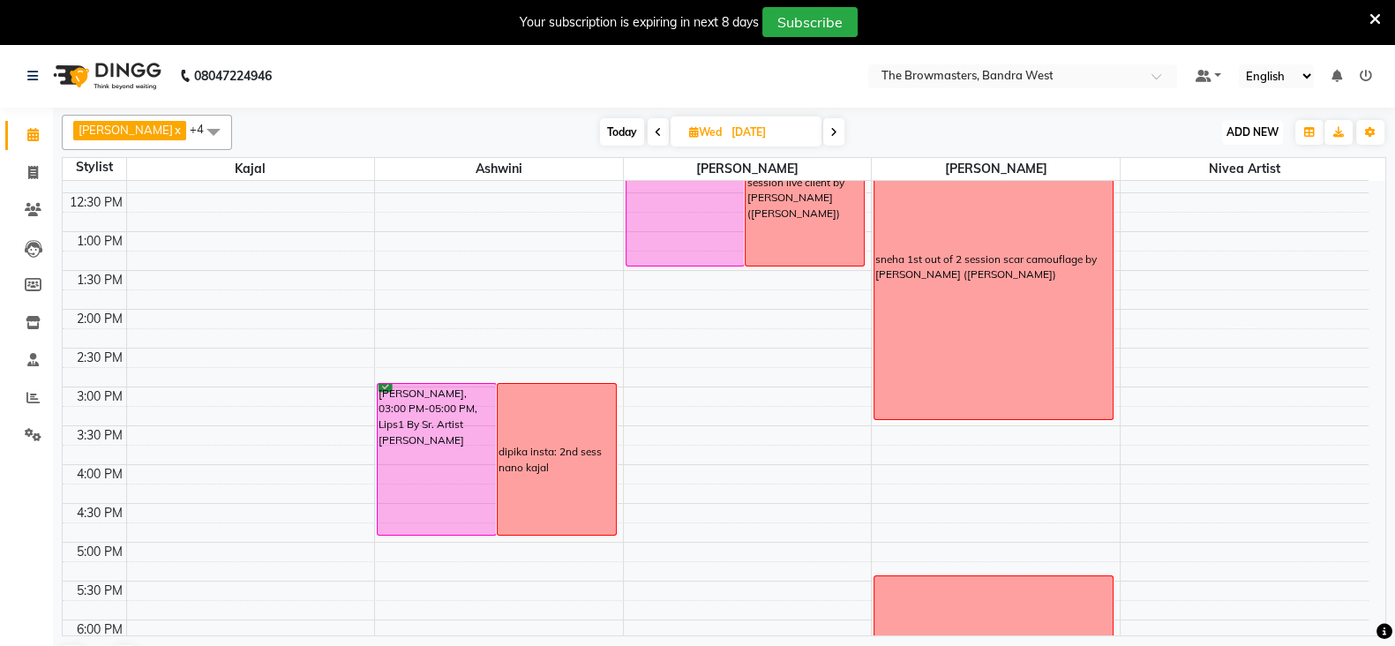
click at [1248, 135] on span "ADD NEW" at bounding box center [1252, 131] width 52 height 13
click at [1229, 158] on button "Add Appointment" at bounding box center [1211, 165] width 139 height 23
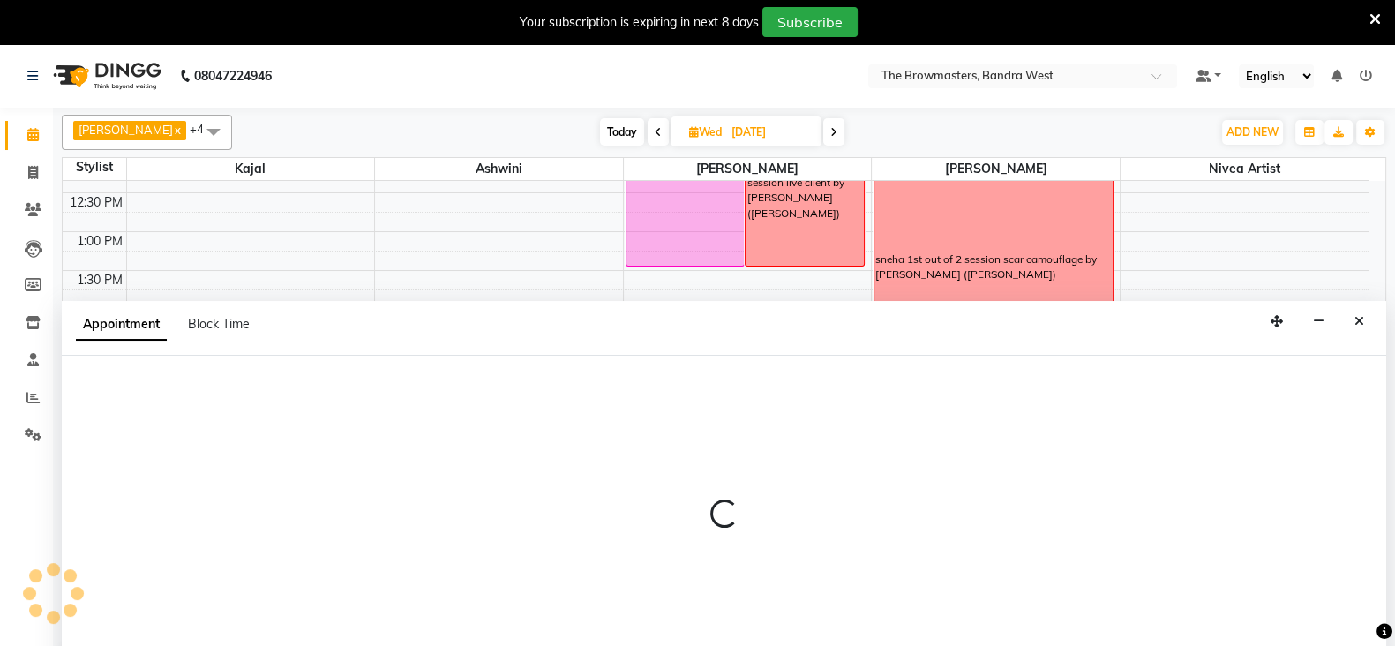
scroll to position [43, 0]
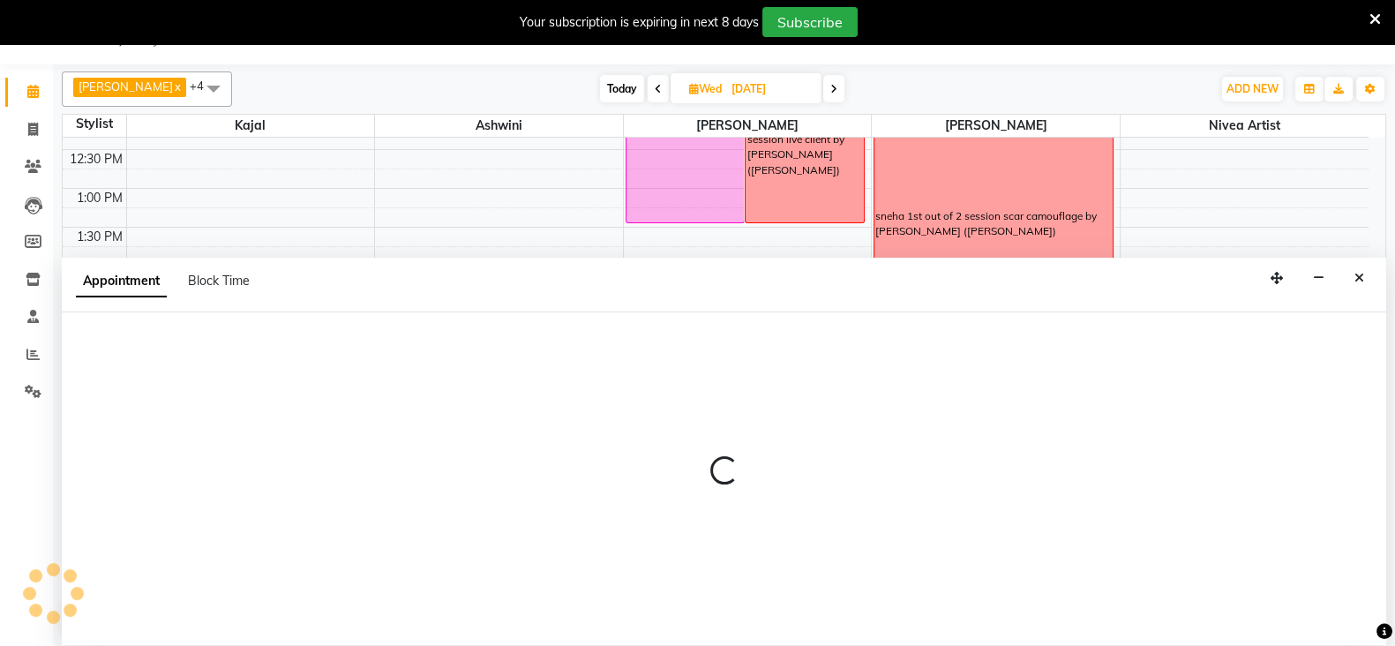
select select "tentative"
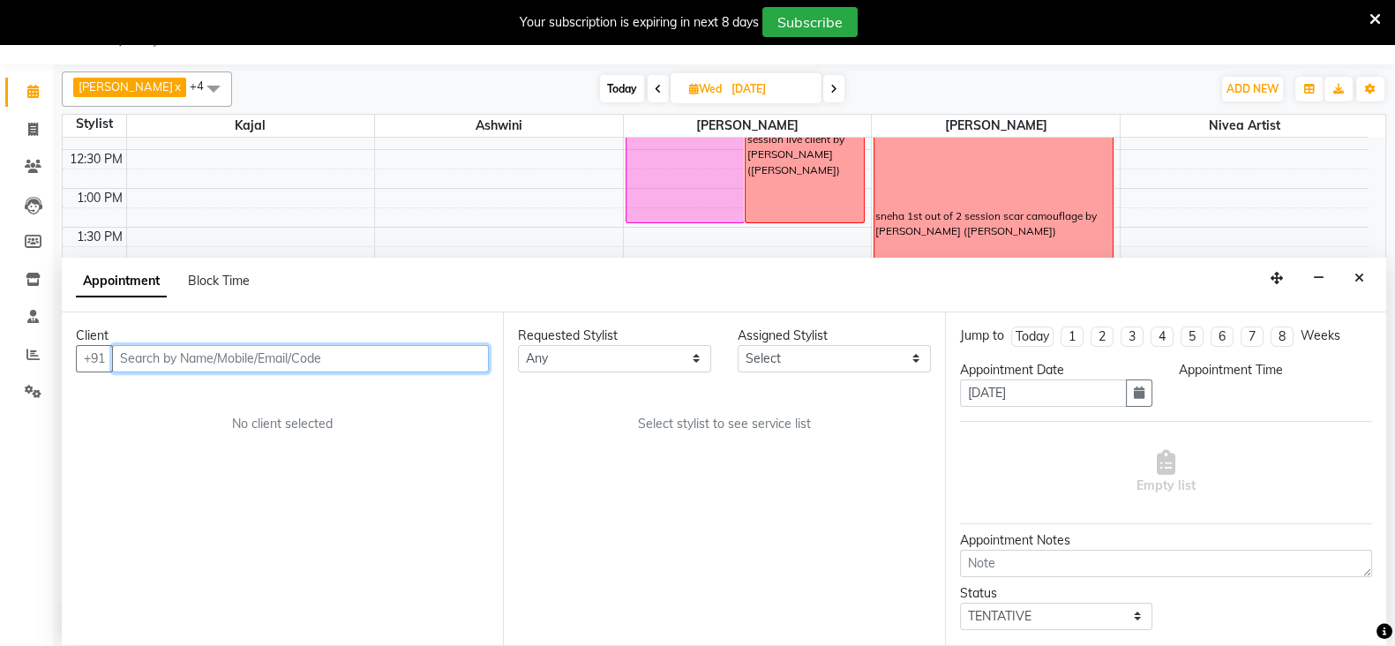
select select "540"
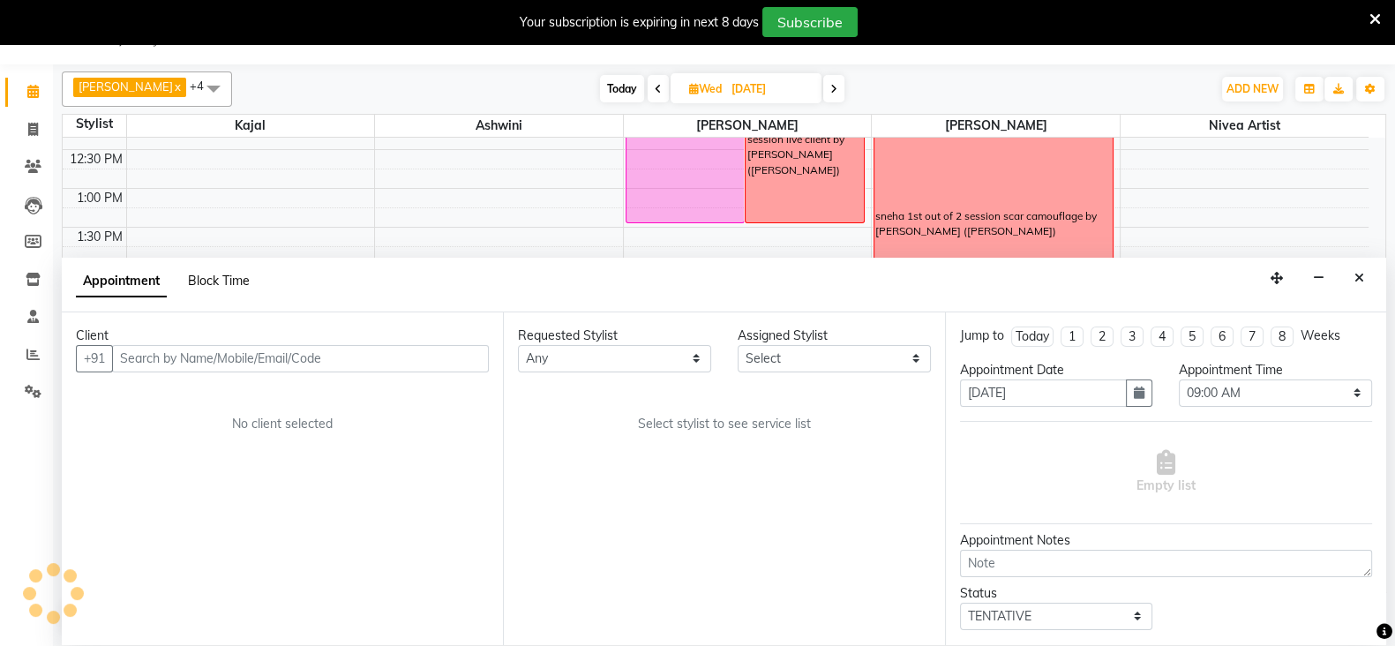
click at [228, 281] on span "Block Time" at bounding box center [219, 281] width 62 height 16
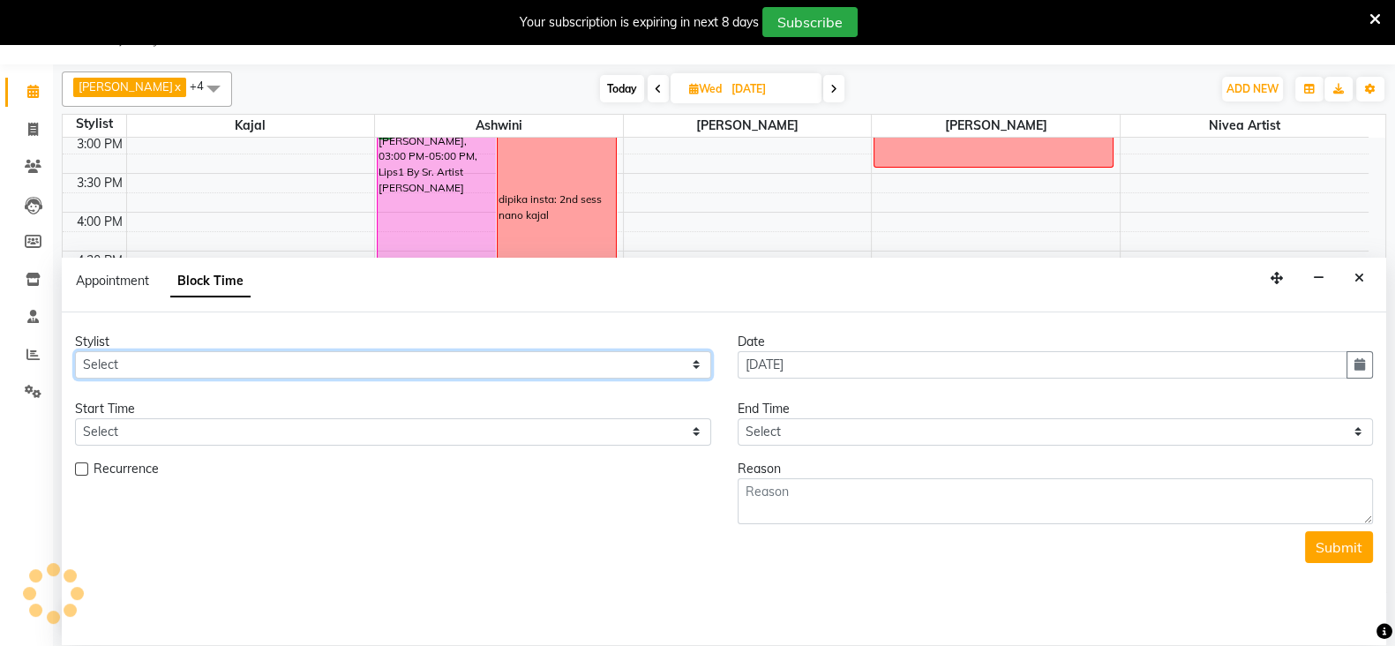
click at [150, 359] on select "Select Ashmeey Singghai Ashwini [PERSON_NAME] Jyoti Kajal [PERSON_NAME] [PERSON…" at bounding box center [393, 364] width 636 height 27
select select "64308"
click at [75, 351] on select "Select Ashmeey Singghai Ashwini [PERSON_NAME] Jyoti Kajal [PERSON_NAME] [PERSON…" at bounding box center [393, 364] width 636 height 27
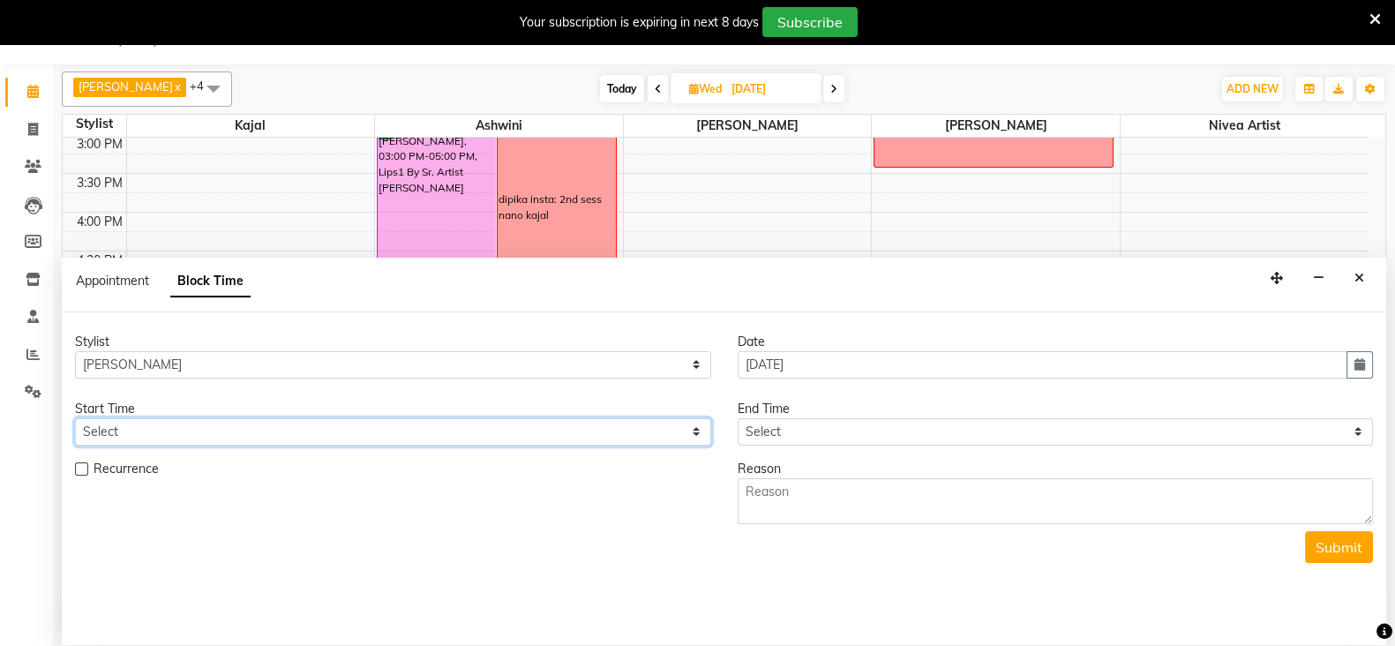
click at [121, 438] on select "Select 09:00 AM 09:15 AM 09:30 AM 09:45 AM 10:00 AM 10:15 AM 10:30 AM 10:45 AM …" at bounding box center [393, 431] width 636 height 27
select select "960"
click at [75, 418] on select "Select 09:00 AM 09:15 AM 09:30 AM 09:45 AM 10:00 AM 10:15 AM 10:30 AM 10:45 AM …" at bounding box center [393, 431] width 636 height 27
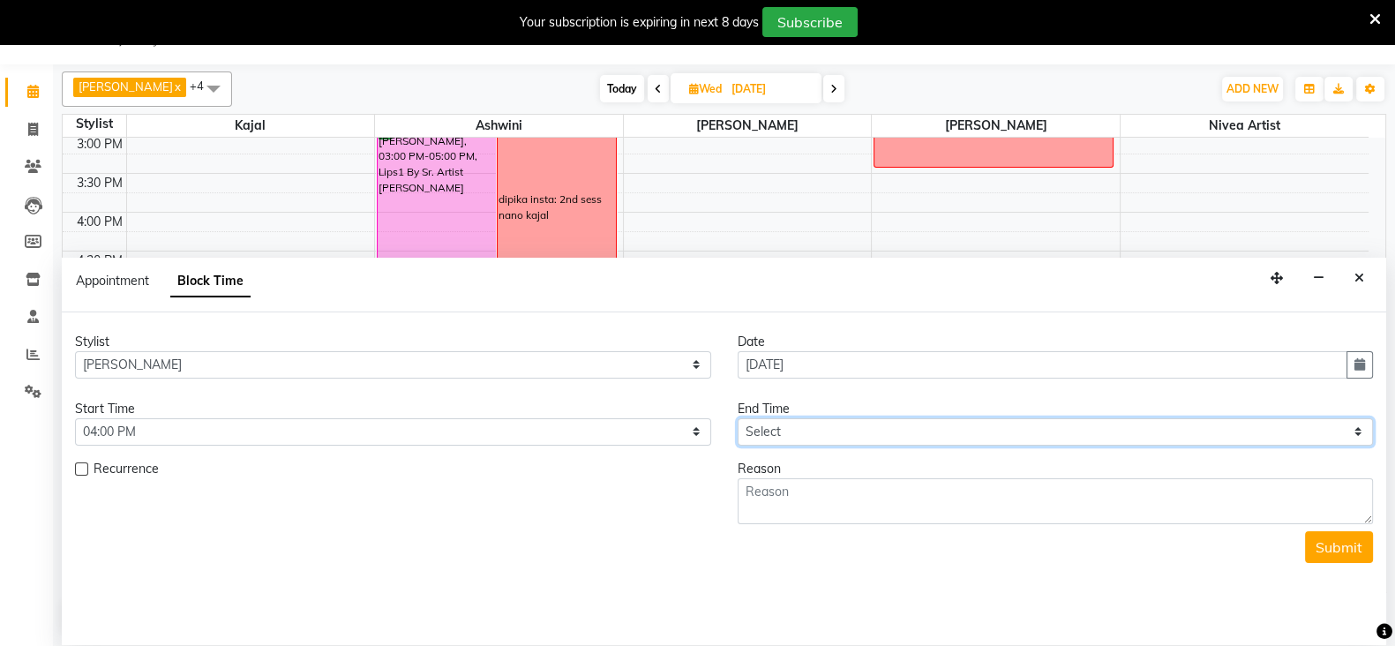
click at [771, 429] on select "Select 09:00 AM 09:15 AM 09:30 AM 09:45 AM 10:00 AM 10:15 AM 10:30 AM 10:45 AM …" at bounding box center [1056, 431] width 636 height 27
select select "1110"
click at [738, 418] on select "Select 09:00 AM 09:15 AM 09:30 AM 09:45 AM 10:00 AM 10:15 AM 10:30 AM 10:45 AM …" at bounding box center [1056, 431] width 636 height 27
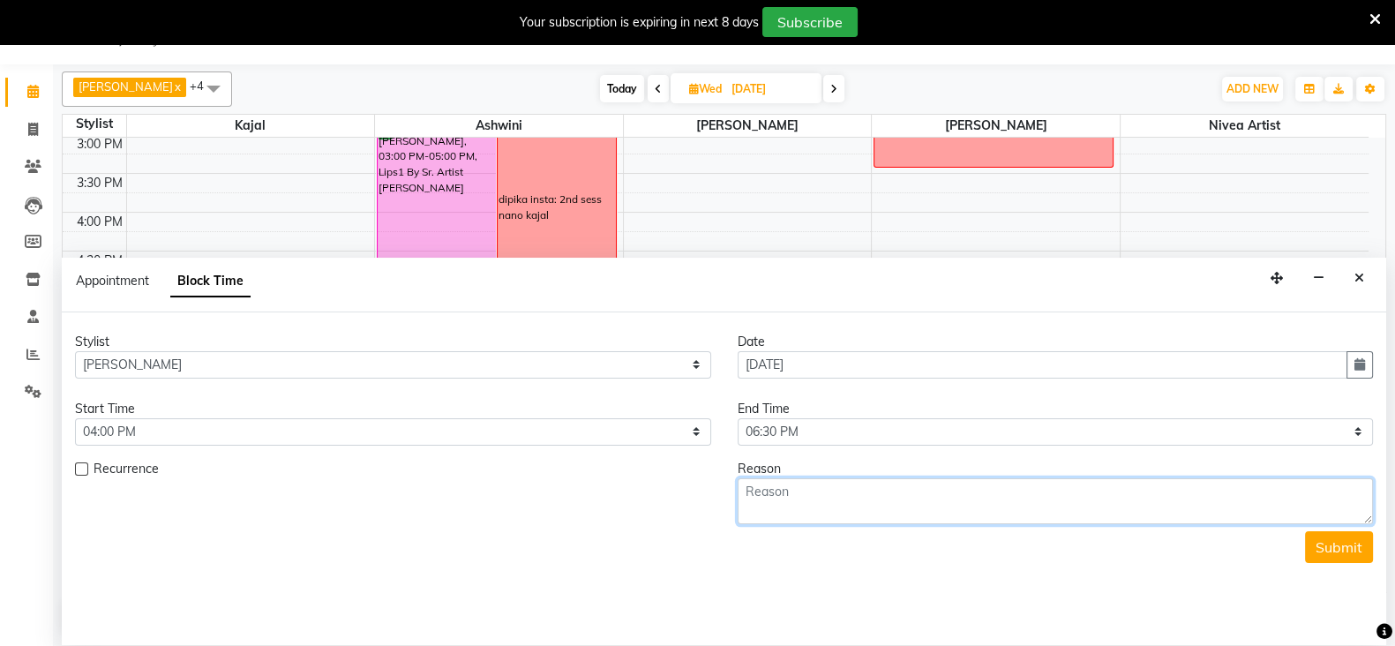
click at [790, 491] on textarea at bounding box center [1056, 501] width 636 height 46
type textarea "priya celeb: brows by [PERSON_NAME]"
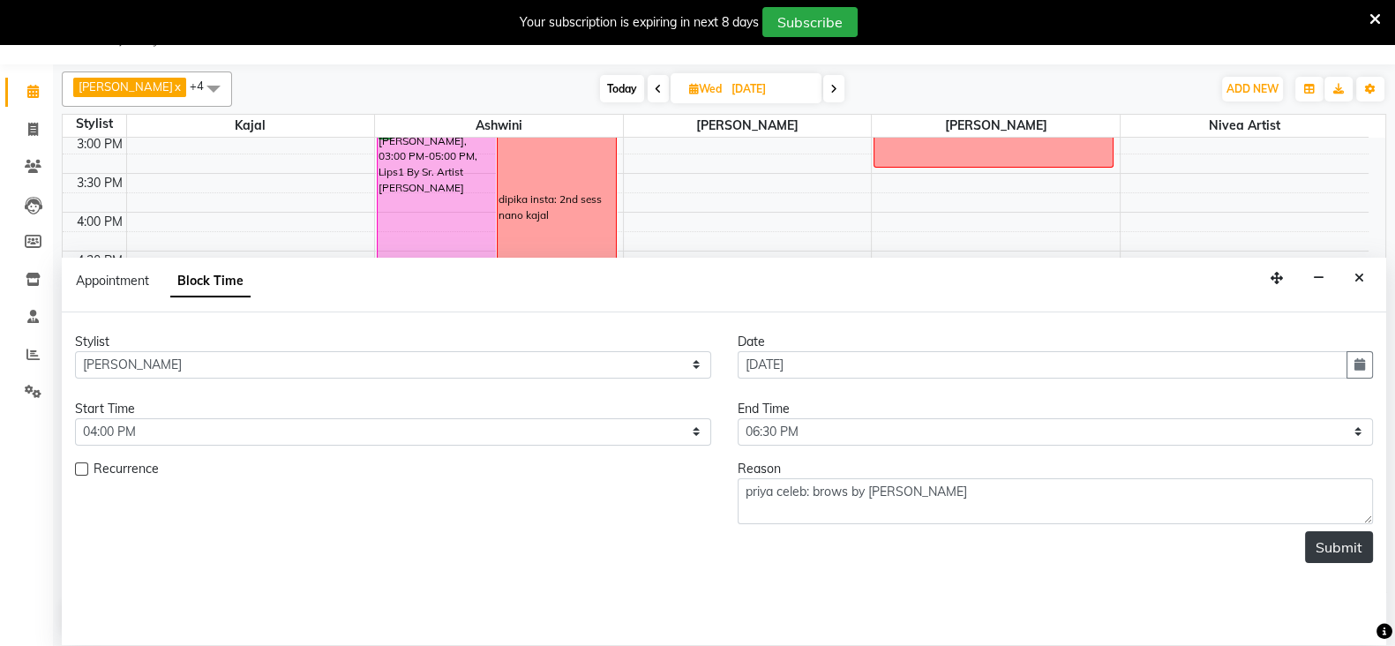
click at [1330, 549] on button "Submit" at bounding box center [1339, 547] width 68 height 32
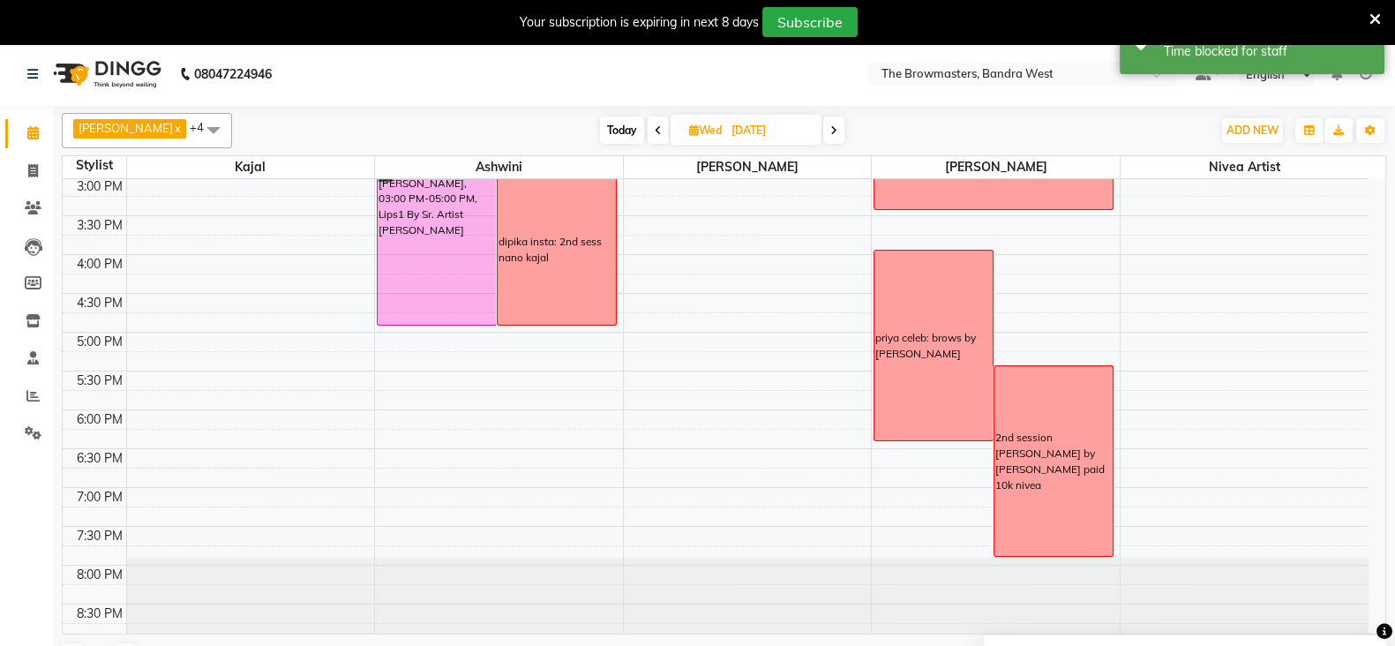
scroll to position [43, 0]
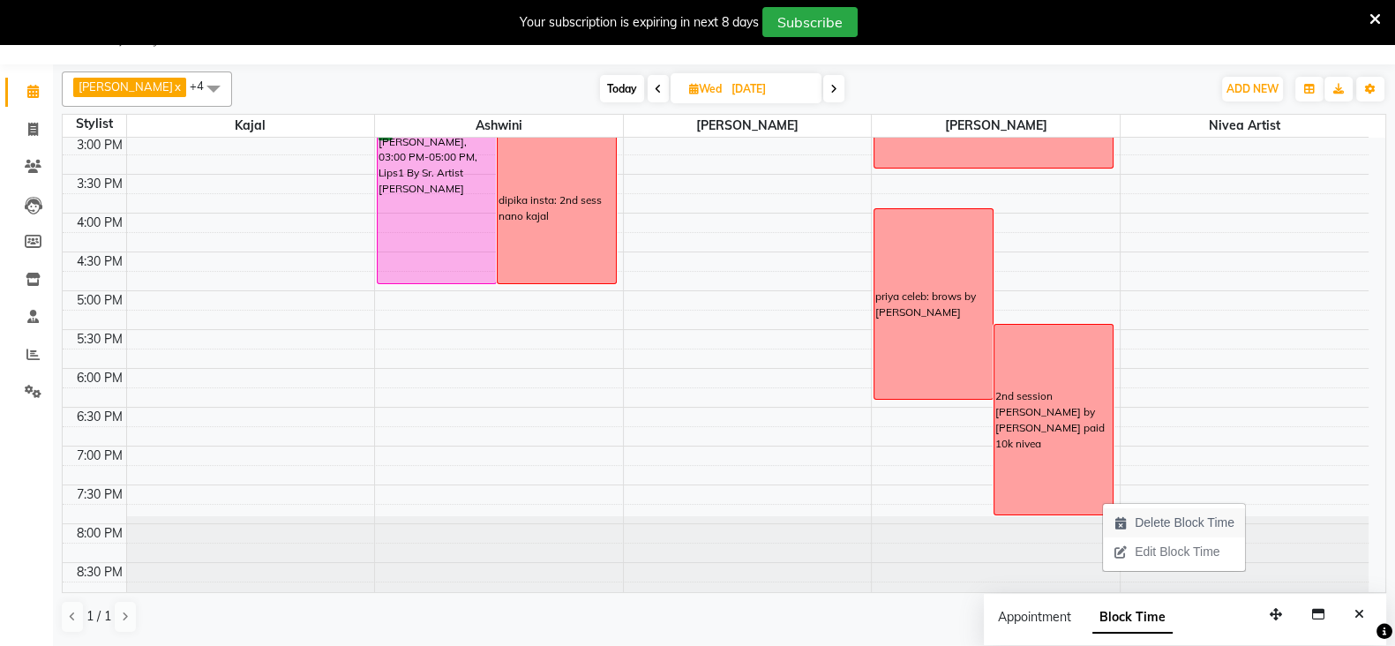
click at [1156, 523] on span "Delete Block Time" at bounding box center [1185, 522] width 100 height 19
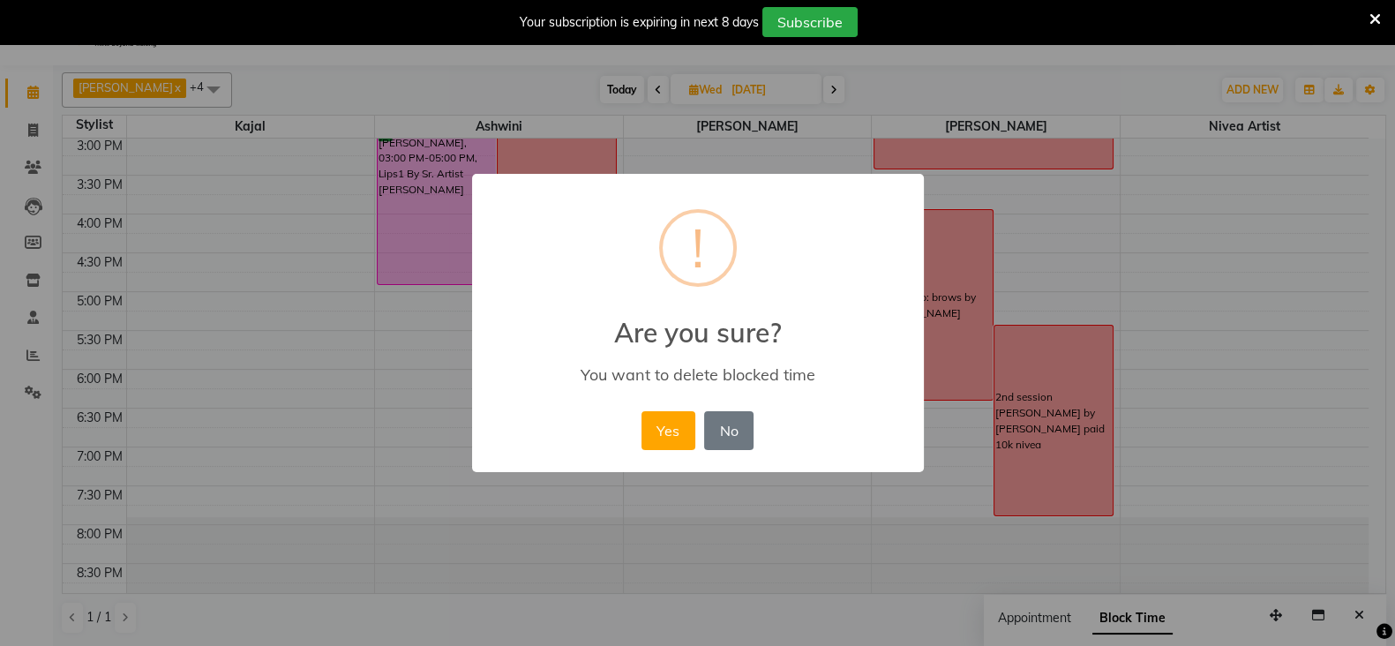
scroll to position [41, 0]
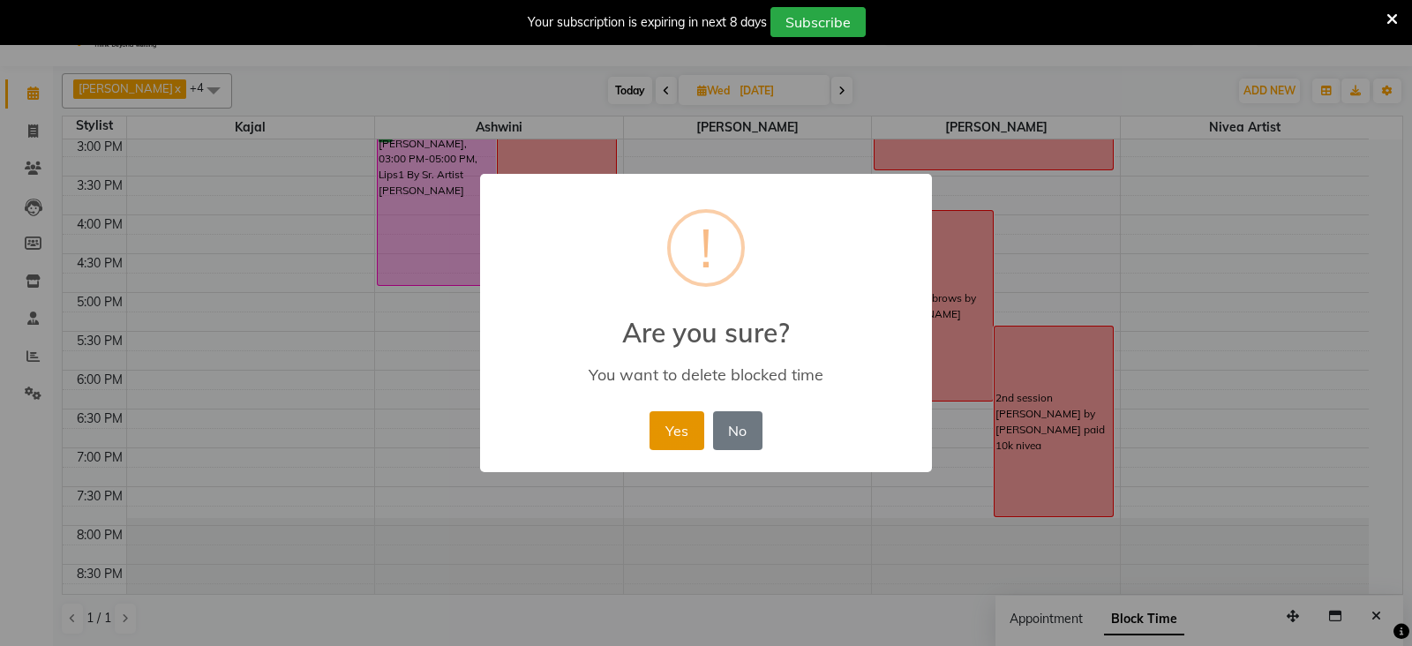
click at [688, 439] on button "Yes" at bounding box center [676, 430] width 54 height 39
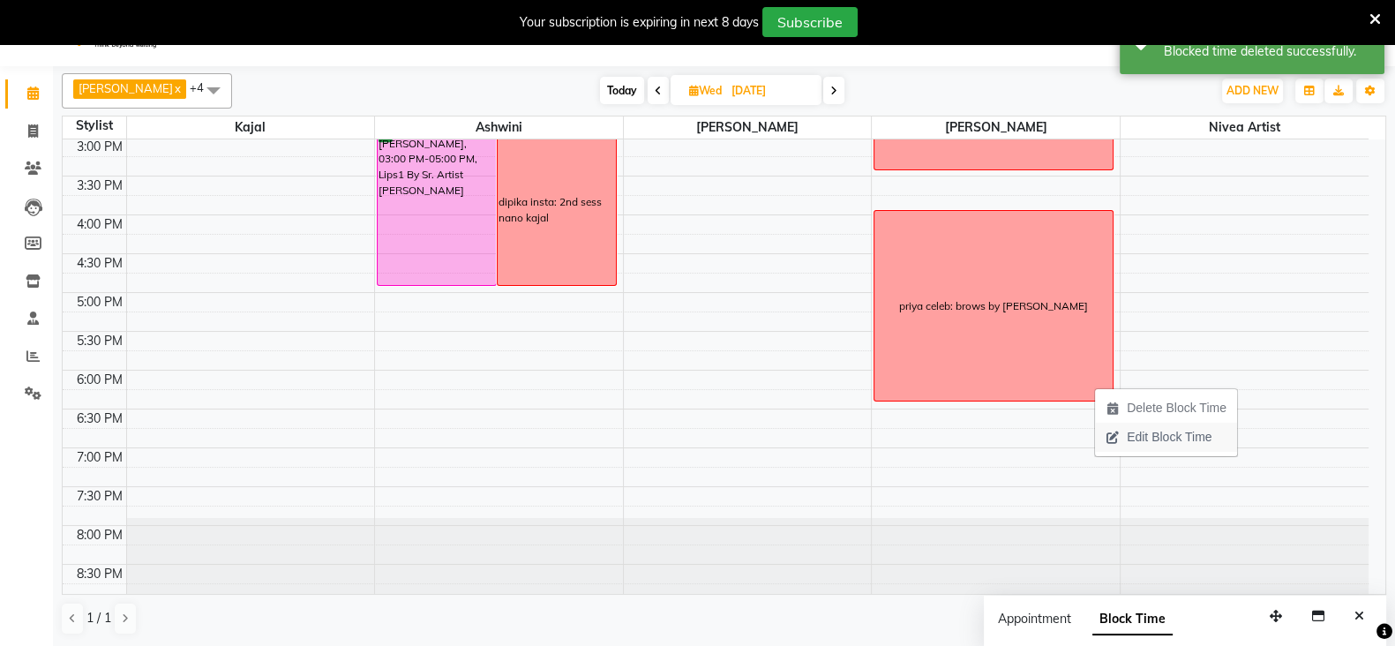
click at [1153, 440] on span "Edit Block Time" at bounding box center [1169, 437] width 85 height 19
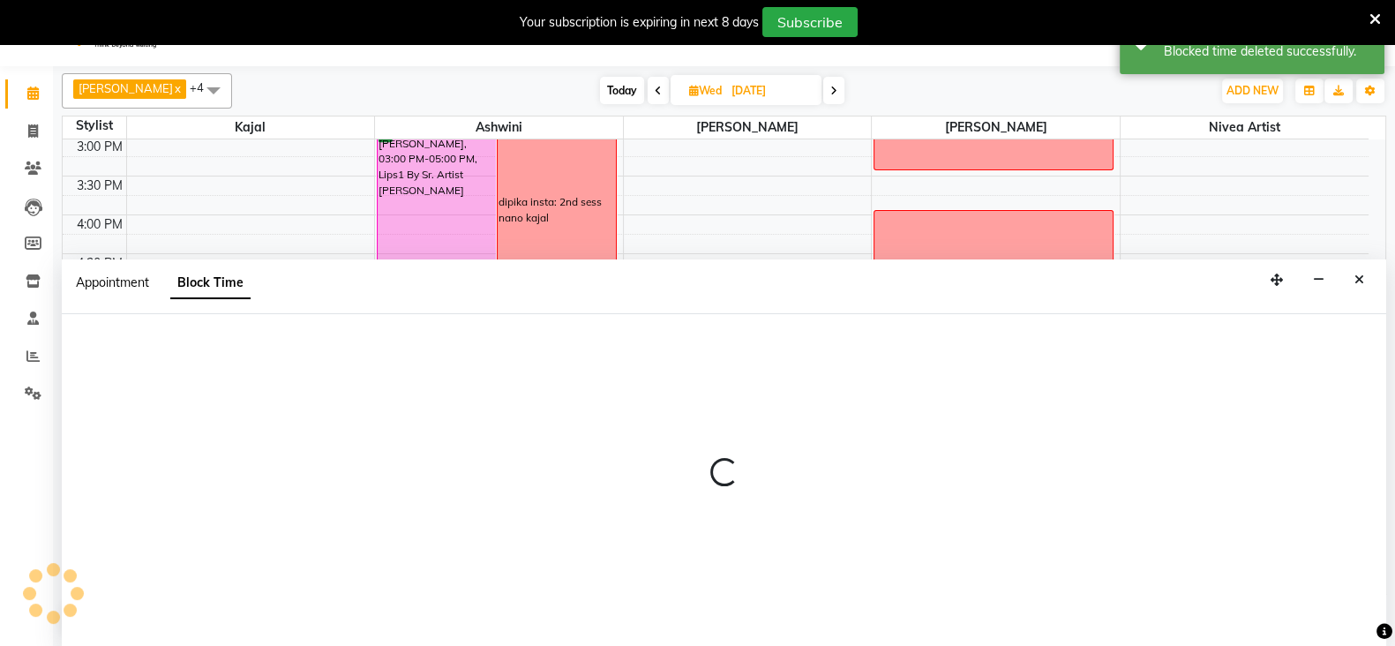
scroll to position [43, 0]
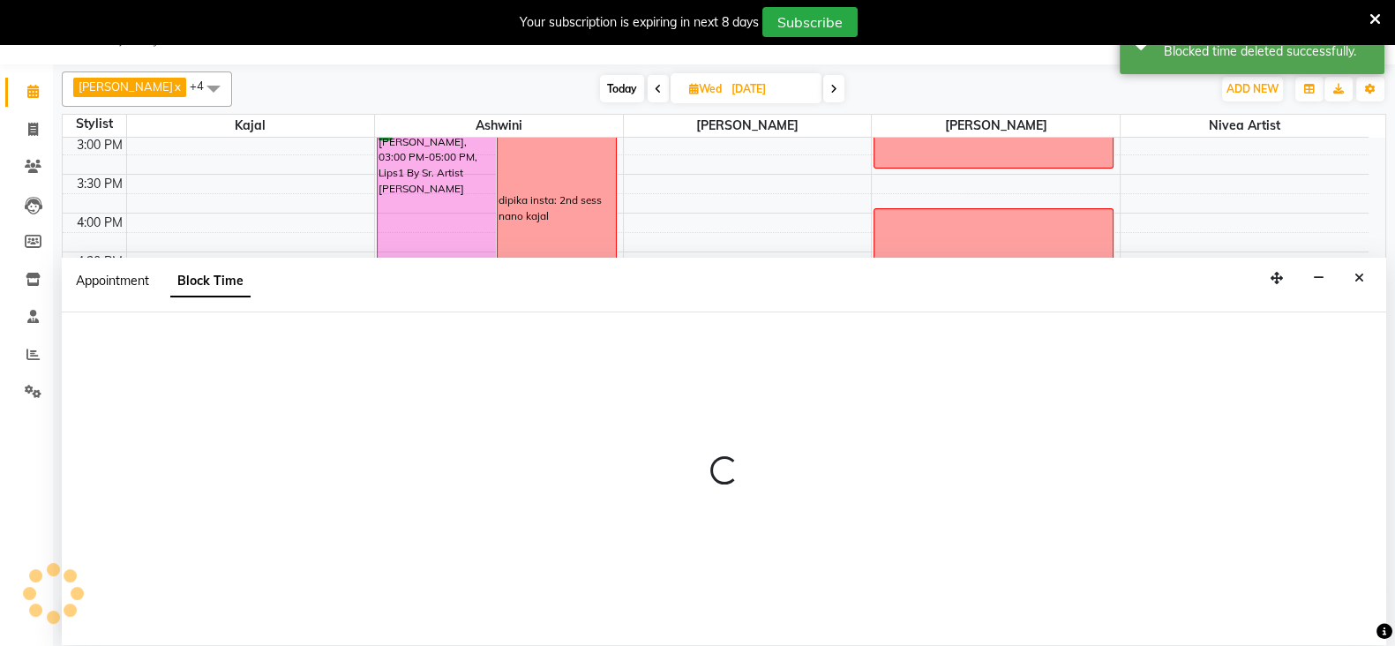
select select "64308"
select select "960"
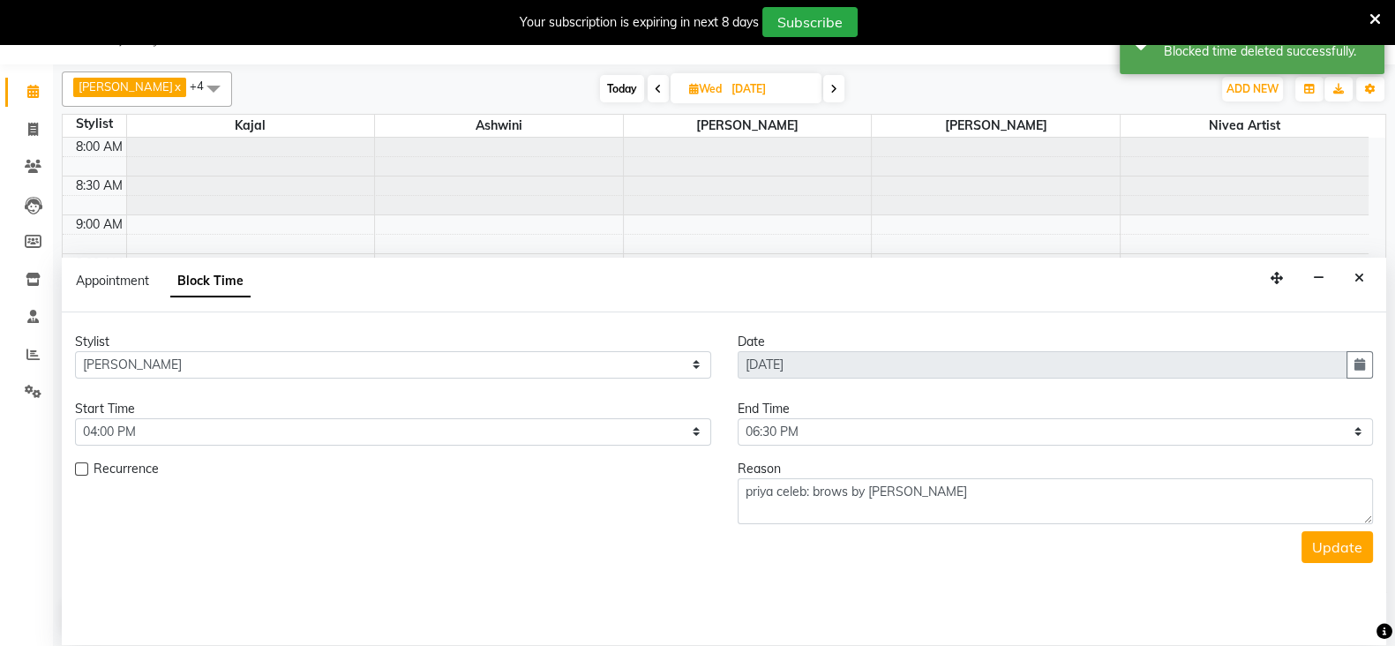
scroll to position [546, 0]
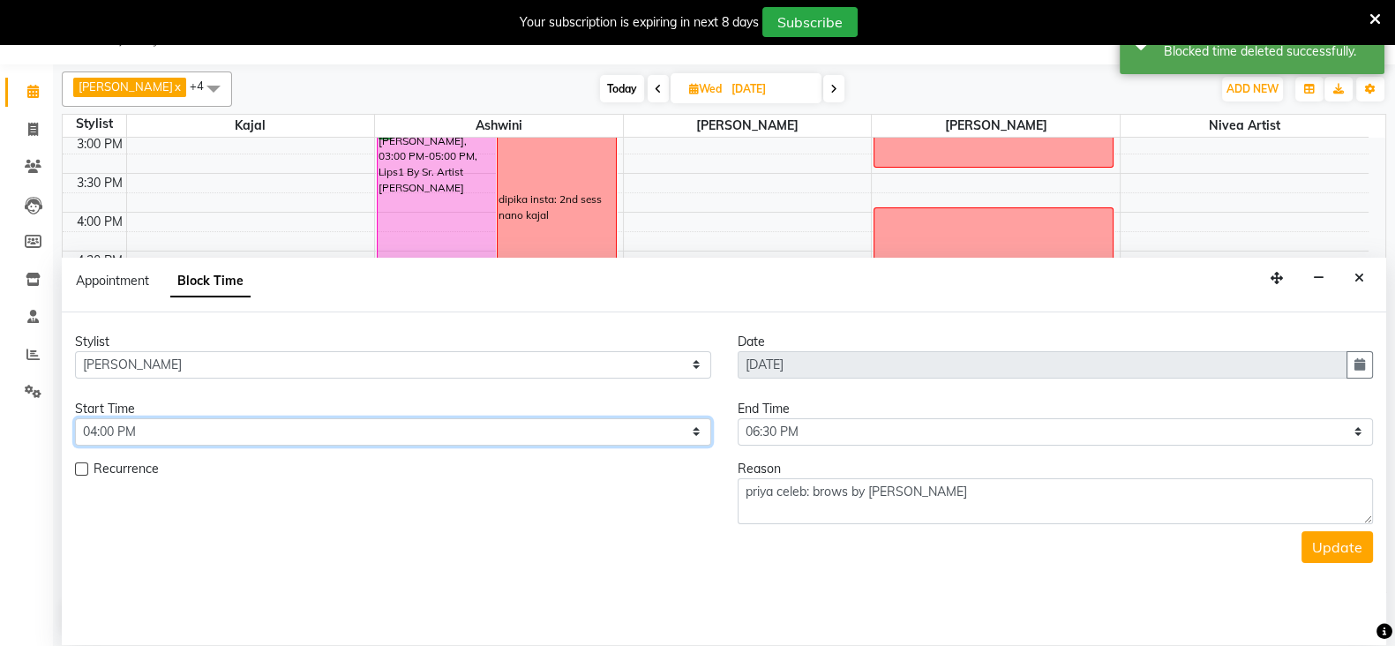
click at [163, 419] on select "Select 09:00 AM 09:15 AM 09:30 AM 09:45 AM 10:00 AM 10:15 AM 10:30 AM 10:45 AM …" at bounding box center [393, 431] width 636 height 27
click at [75, 418] on select "Select 09:00 AM 09:15 AM 09:30 AM 09:45 AM 10:00 AM 10:15 AM 10:30 AM 10:45 AM …" at bounding box center [393, 431] width 636 height 27
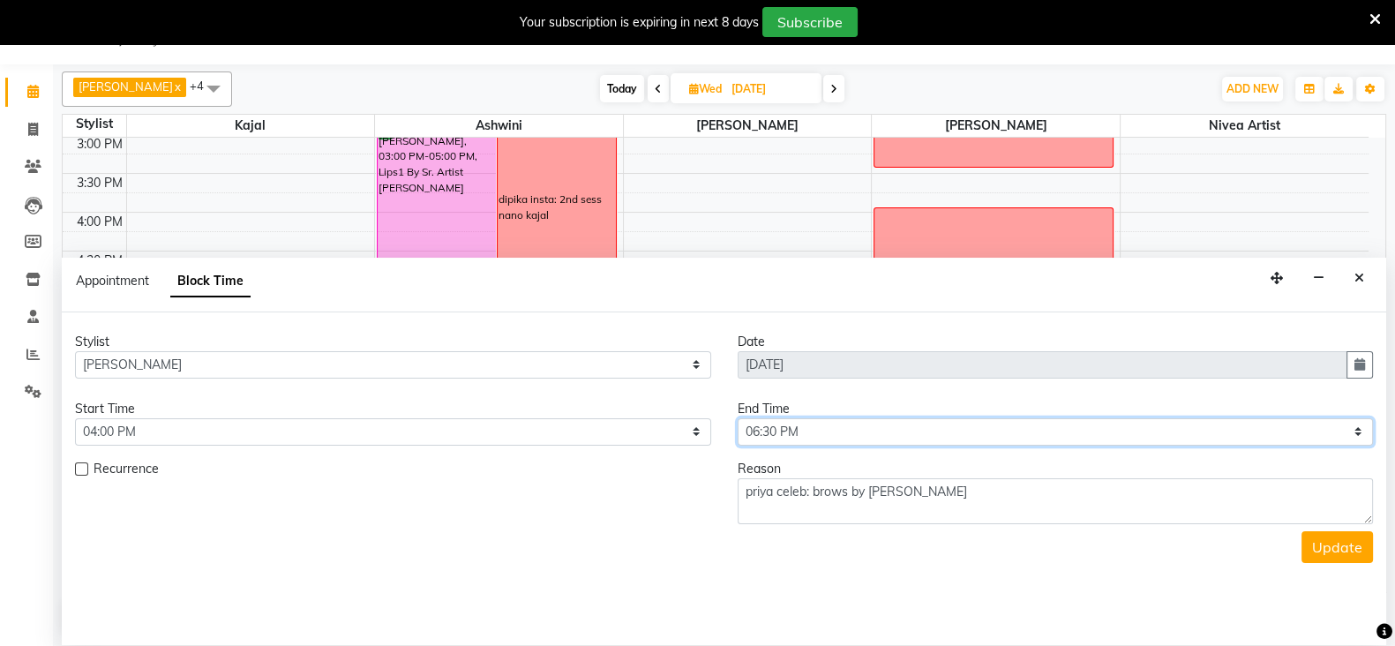
click at [834, 433] on select "Select 09:00 AM 09:15 AM 09:30 AM 09:45 AM 10:00 AM 10:15 AM 10:30 AM 10:45 AM …" at bounding box center [1056, 431] width 636 height 27
select select "1140"
click at [738, 418] on select "Select 09:00 AM 09:15 AM 09:30 AM 09:45 AM 10:00 AM 10:15 AM 10:30 AM 10:45 AM …" at bounding box center [1056, 431] width 636 height 27
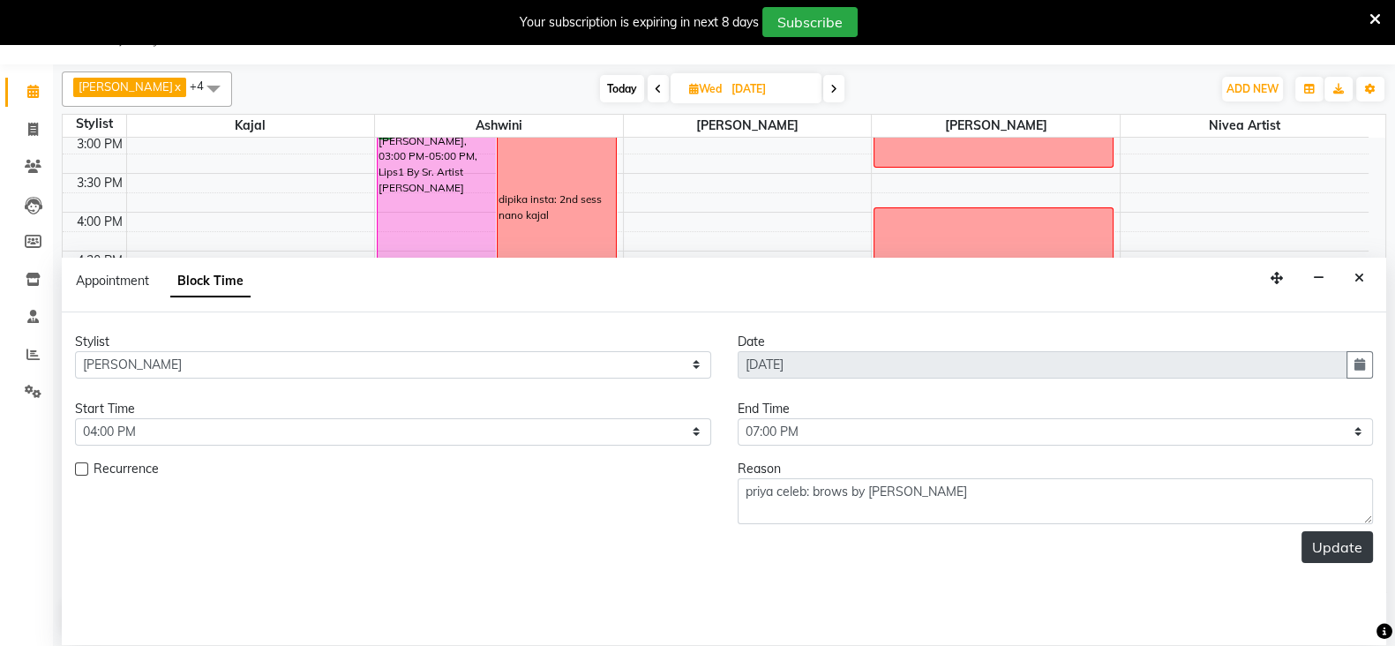
click at [1352, 536] on button "Update" at bounding box center [1336, 547] width 71 height 32
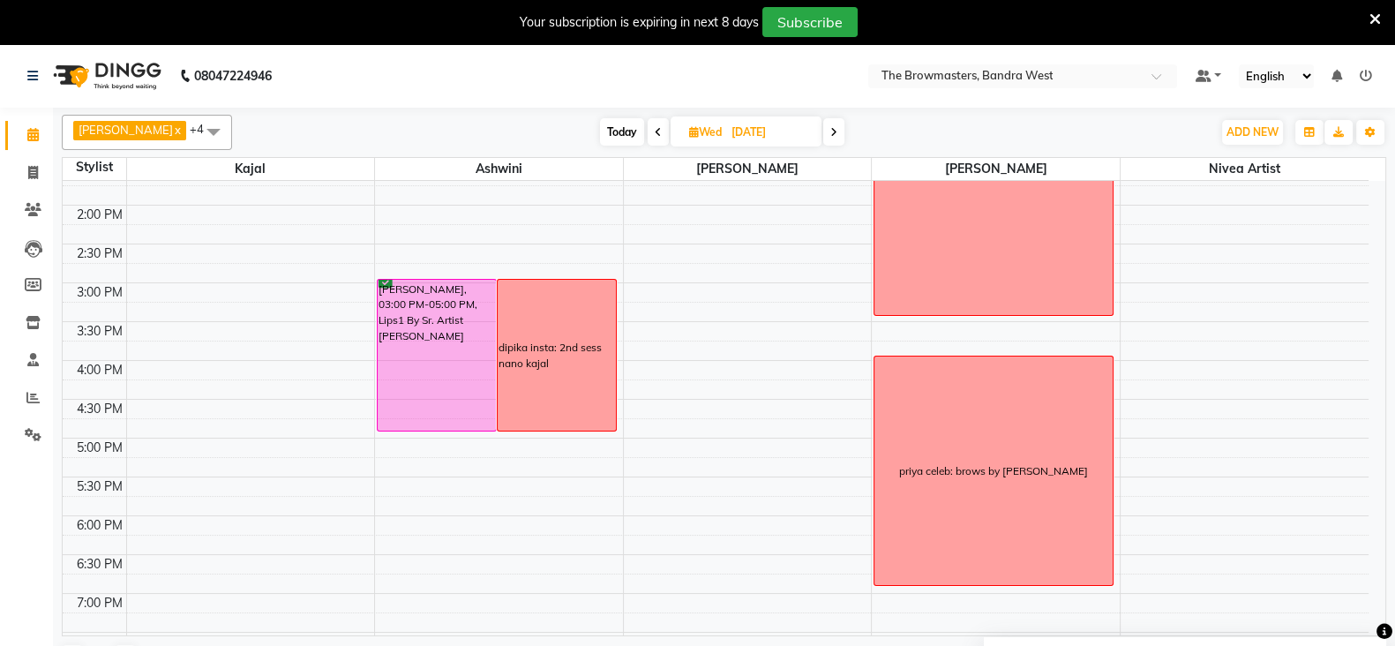
scroll to position [444, 0]
